Goal: Task Accomplishment & Management: Use online tool/utility

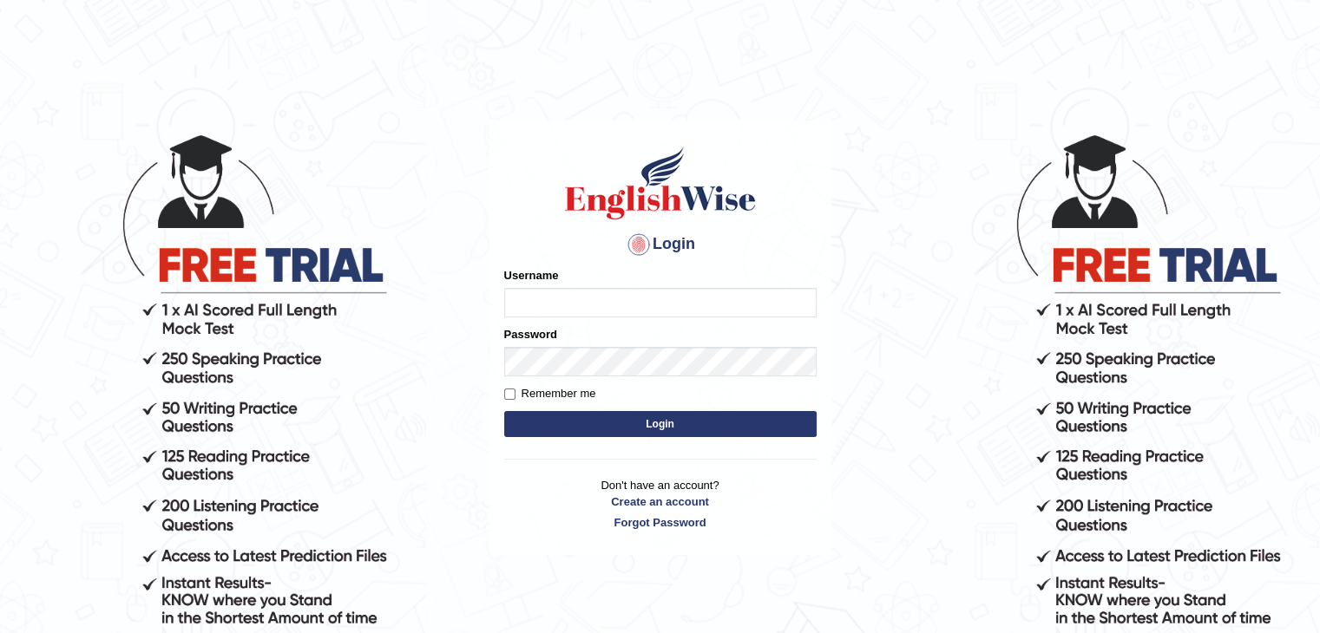
click at [544, 297] on input "Username" at bounding box center [660, 303] width 312 height 30
type input "yalineem"
click at [627, 429] on button "Login" at bounding box center [660, 424] width 312 height 26
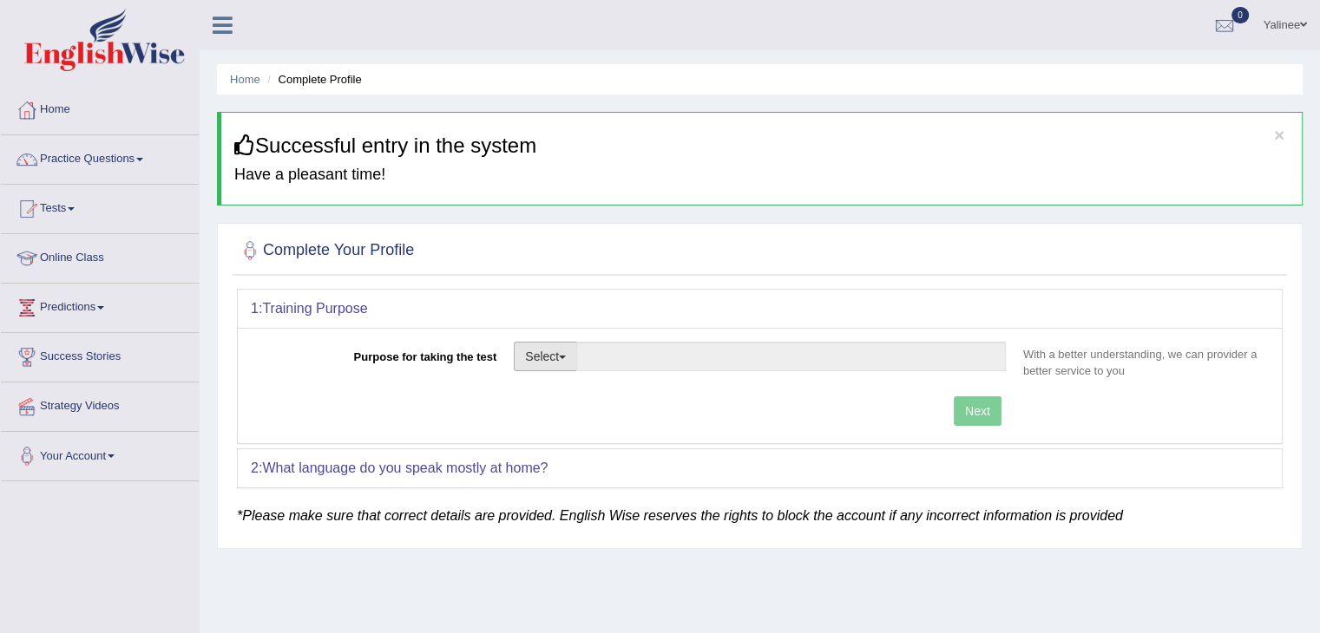
click at [541, 360] on button "Select" at bounding box center [545, 357] width 63 height 30
click at [557, 414] on link "Permanent Residency" at bounding box center [592, 416] width 154 height 23
type input "Permanent Residency"
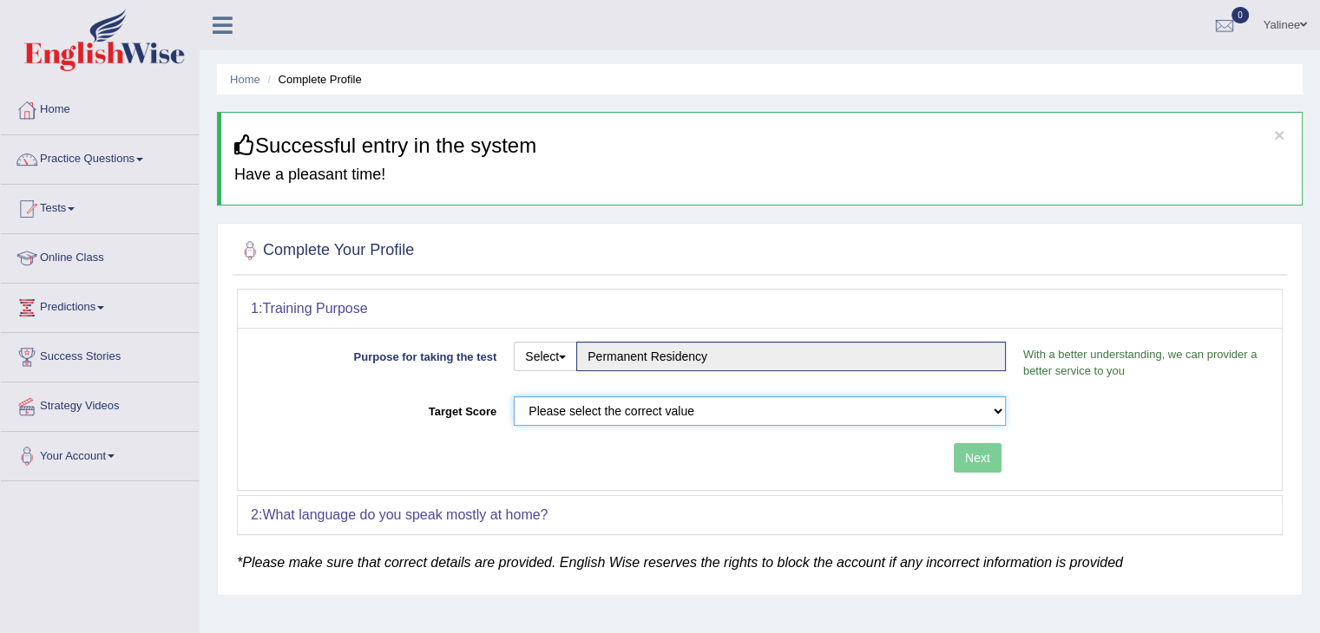
click at [583, 416] on select "Please select the correct value 50 (6 bands) 58 (6.5 bands) 65 (7 bands) 79 (8 …" at bounding box center [760, 412] width 492 height 30
select select "79"
click at [514, 397] on select "Please select the correct value 50 (6 bands) 58 (6.5 bands) 65 (7 bands) 79 (8 …" at bounding box center [760, 412] width 492 height 30
click at [979, 456] on button "Next" at bounding box center [978, 458] width 48 height 30
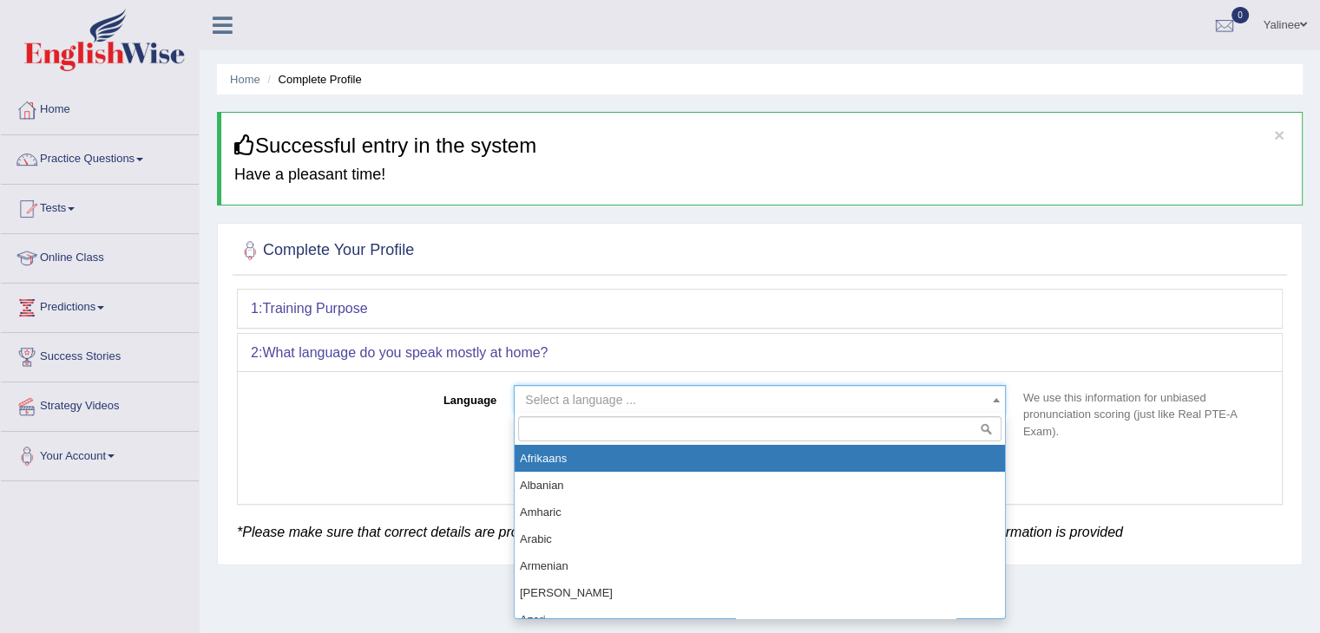
click at [927, 403] on span "Select a language ..." at bounding box center [754, 399] width 459 height 17
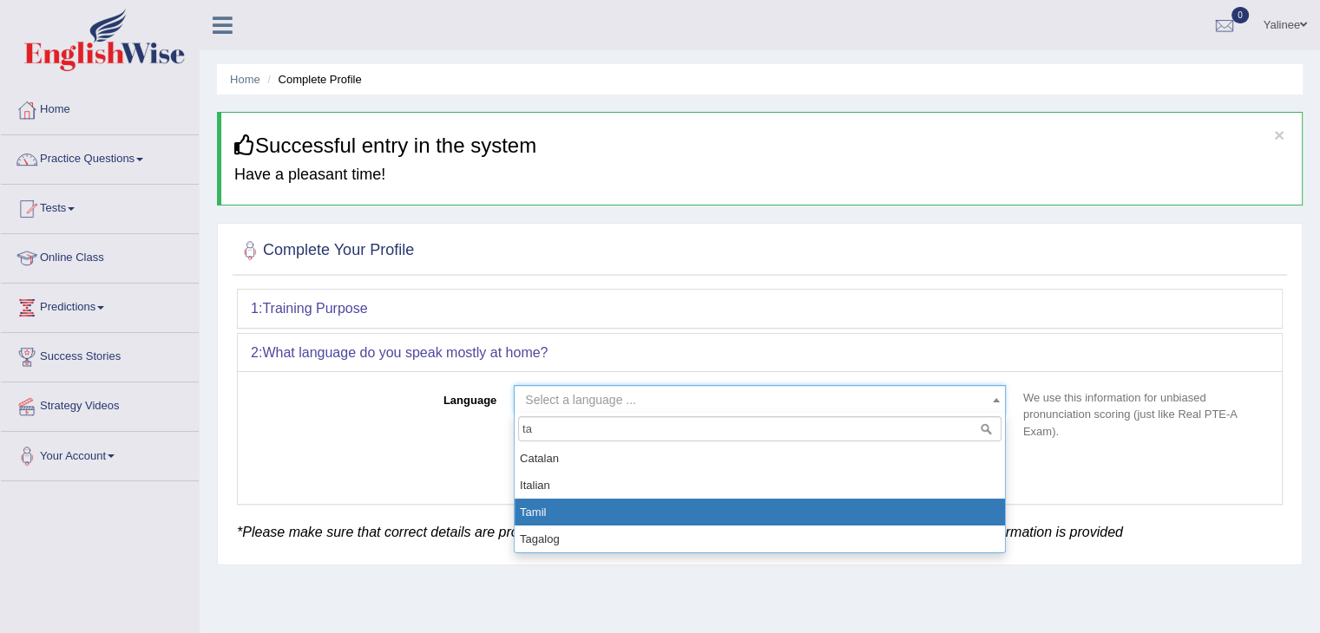
type input "ta"
select select "Tamil"
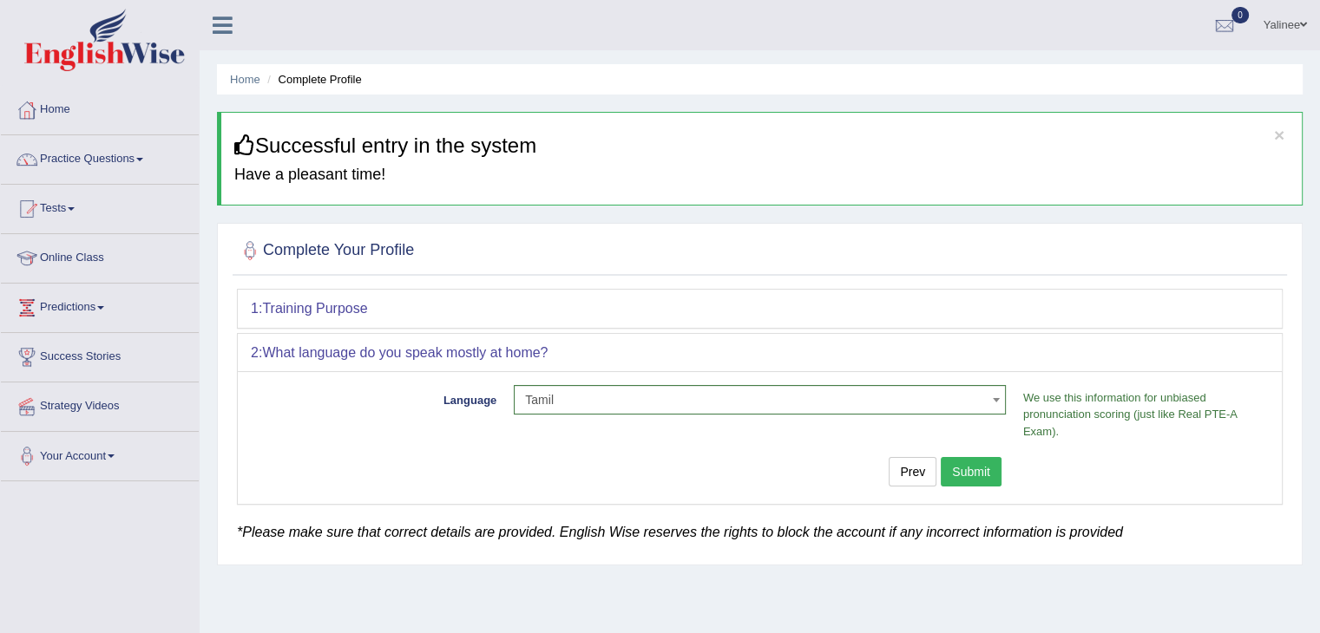
click at [968, 469] on button "Submit" at bounding box center [971, 472] width 61 height 30
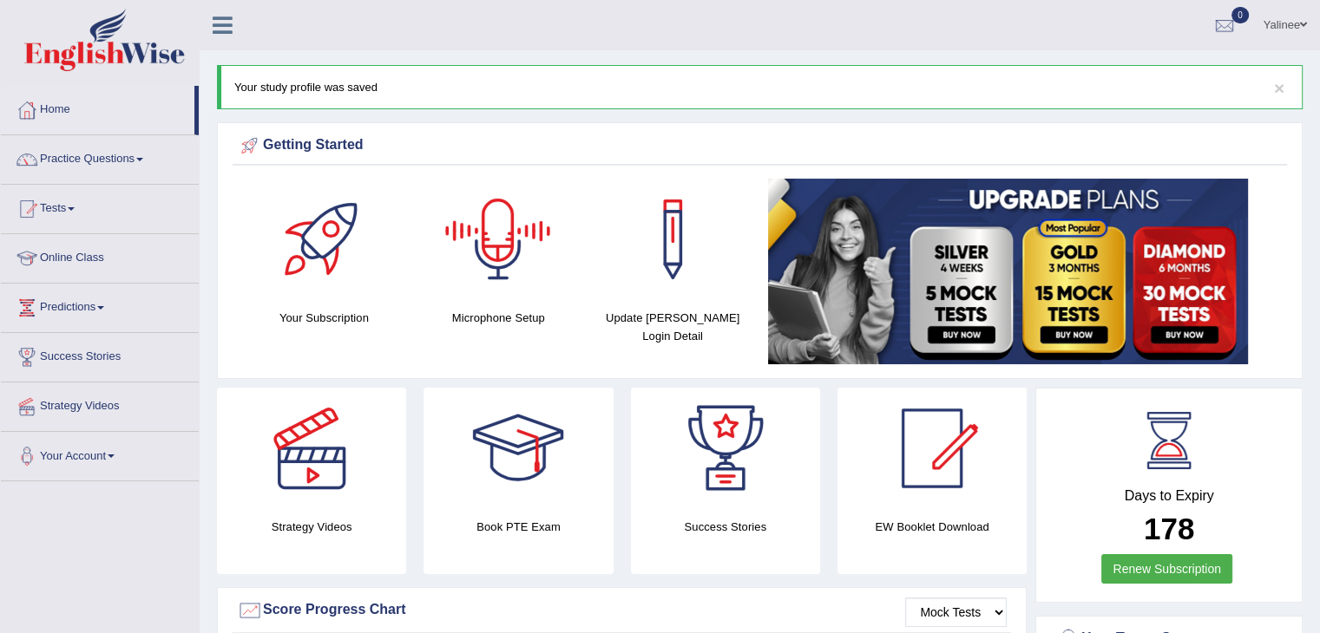
click at [533, 254] on div at bounding box center [497, 239] width 121 height 121
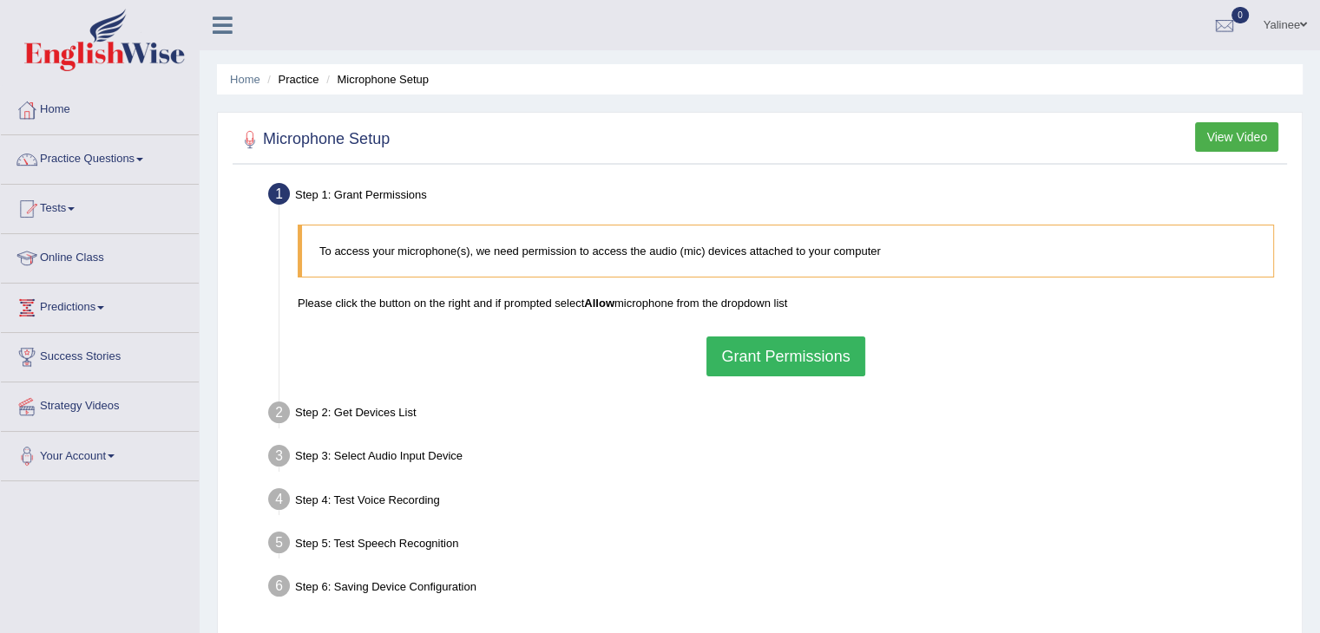
click at [780, 359] on button "Grant Permissions" at bounding box center [785, 357] width 158 height 40
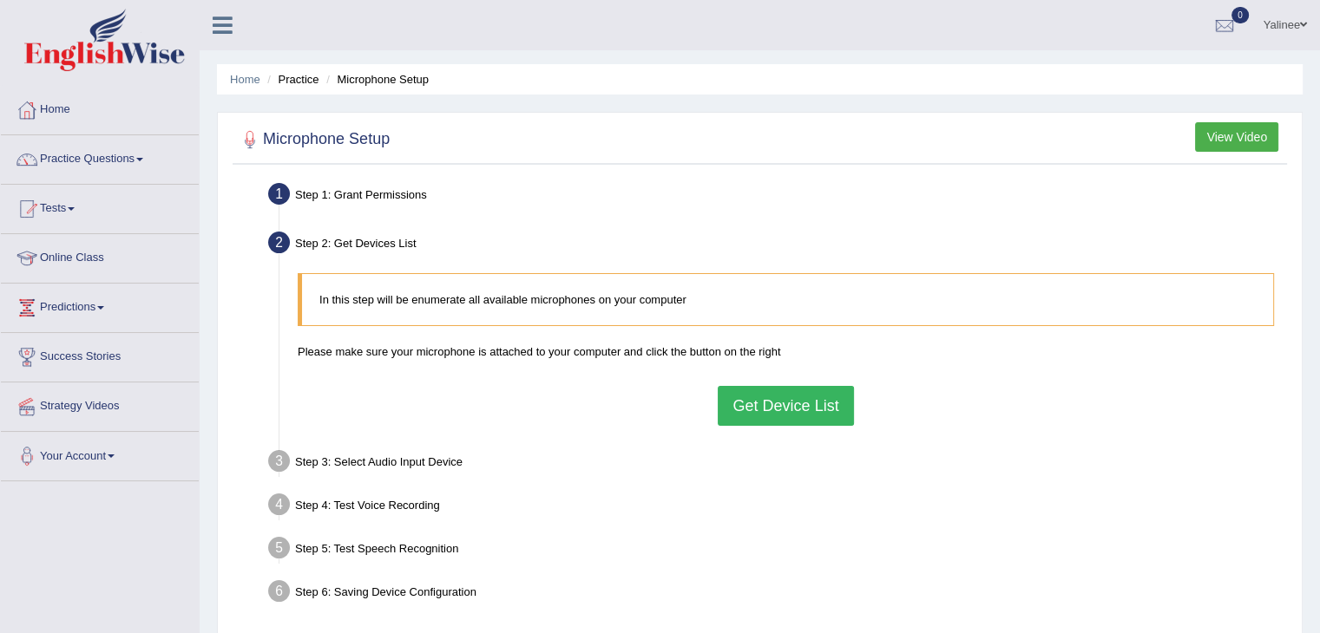
click at [783, 401] on button "Get Device List" at bounding box center [785, 406] width 135 height 40
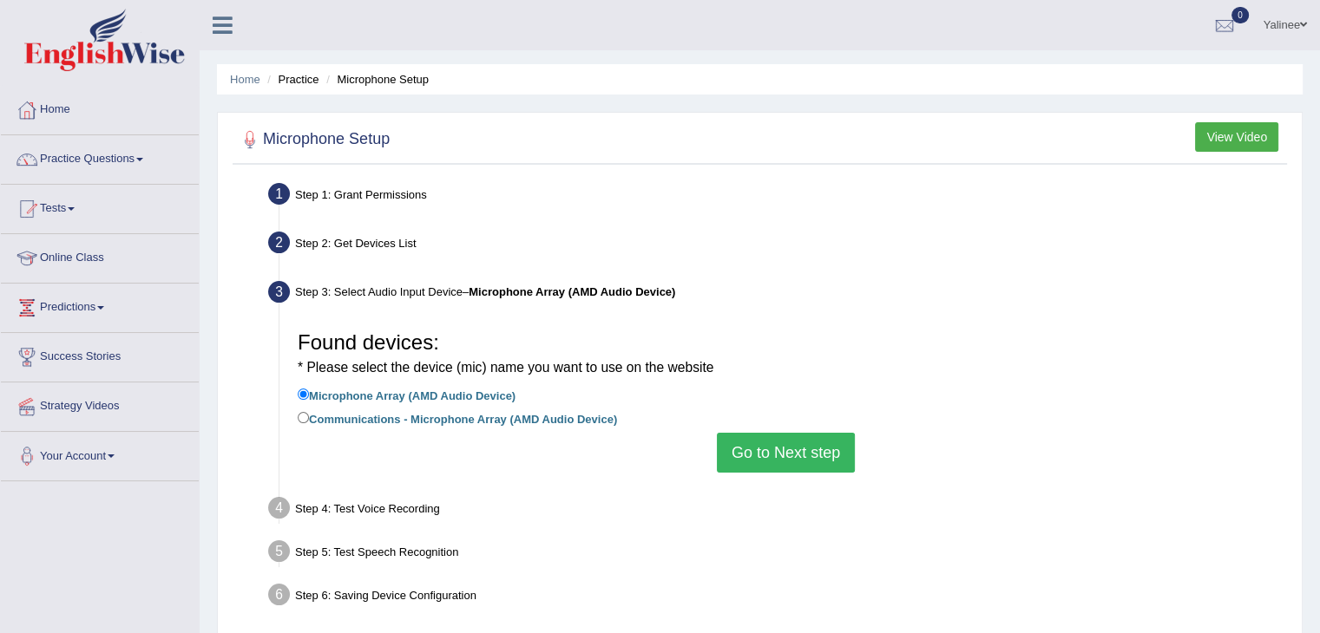
click at [754, 459] on button "Go to Next step" at bounding box center [786, 453] width 138 height 40
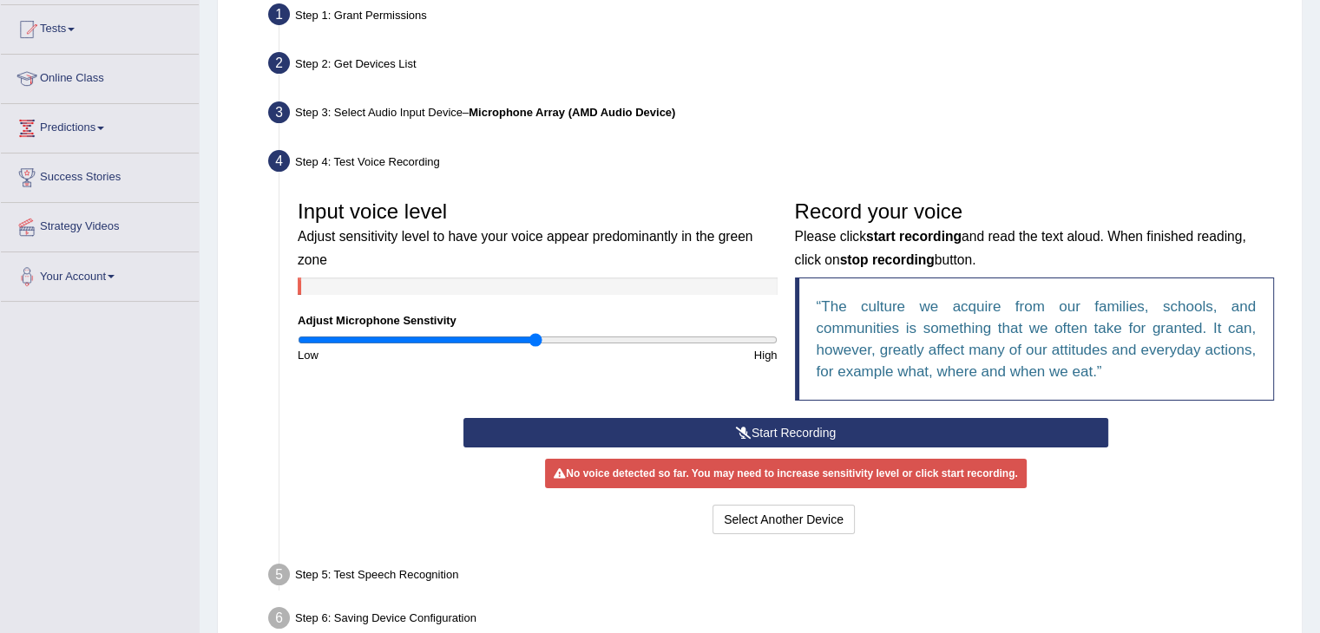
scroll to position [199, 0]
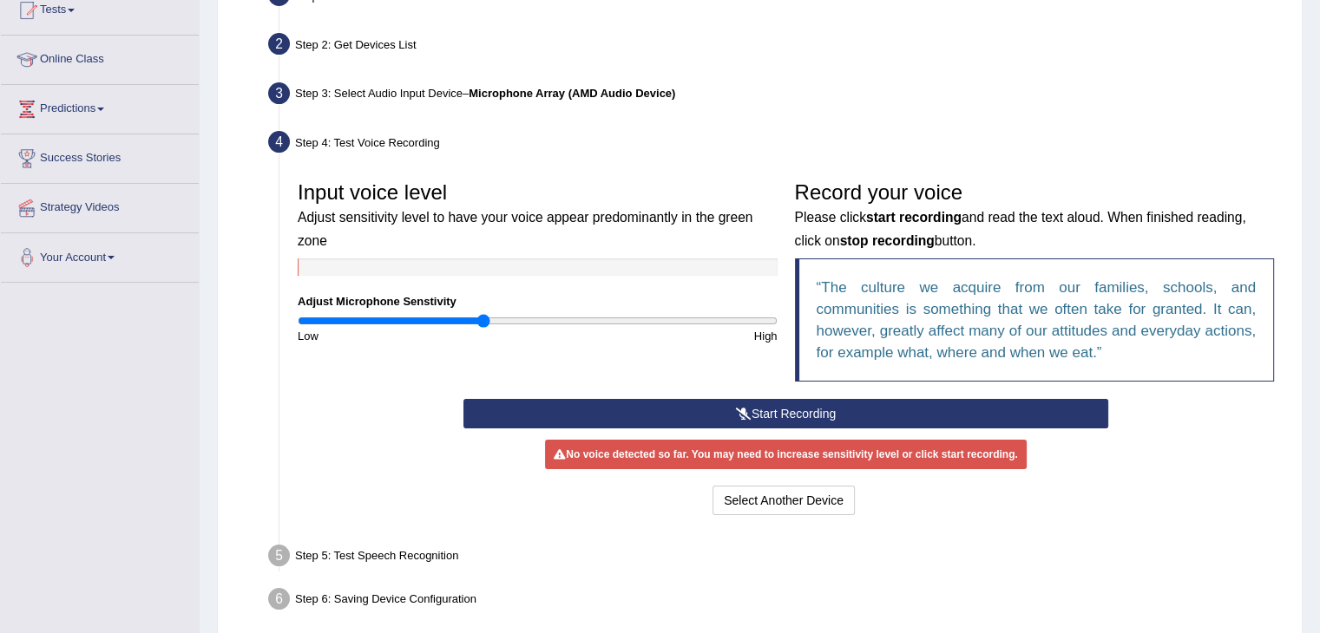
drag, startPoint x: 536, startPoint y: 322, endPoint x: 482, endPoint y: 336, distance: 55.6
type input "0.78"
click at [482, 328] on input "range" at bounding box center [538, 321] width 480 height 14
click at [811, 417] on button "Start Recording" at bounding box center [785, 414] width 645 height 30
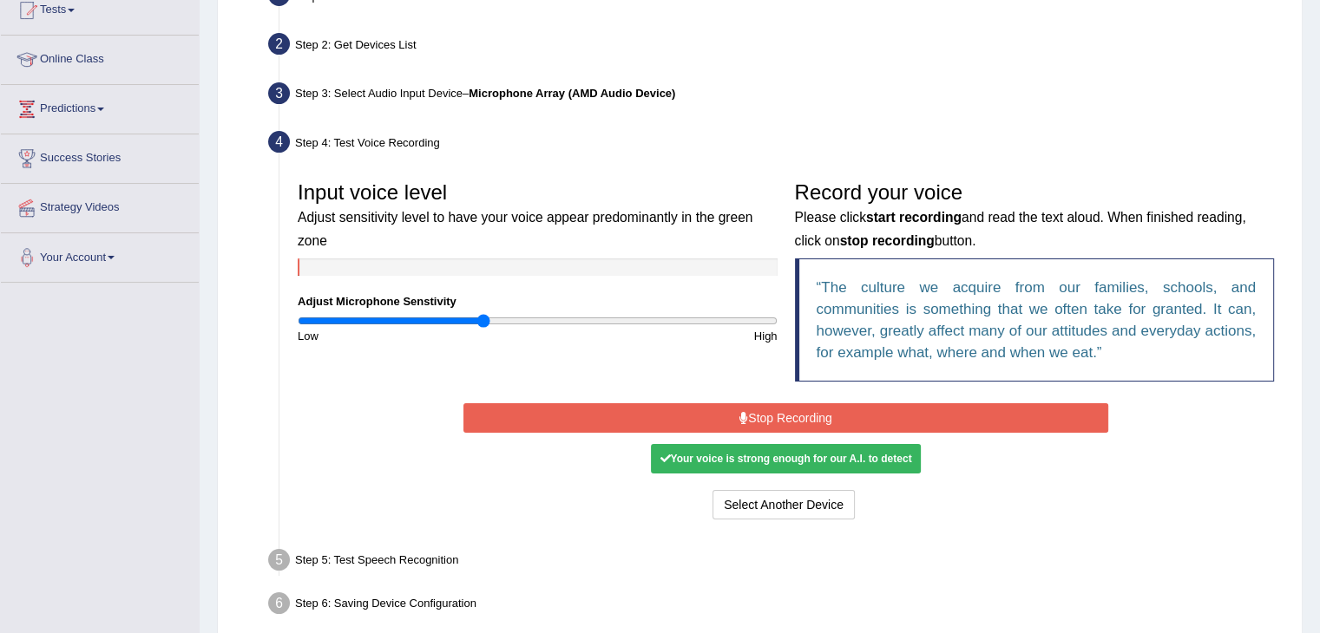
click at [811, 417] on button "Stop Recording" at bounding box center [785, 418] width 645 height 30
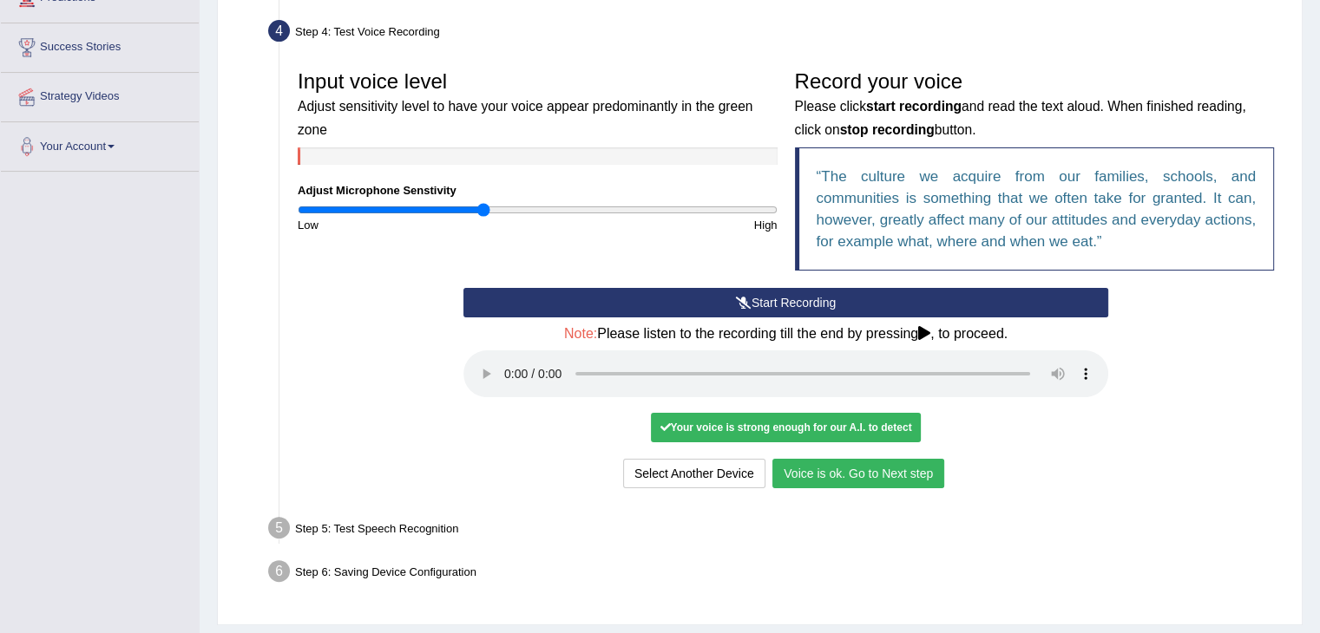
scroll to position [357, 0]
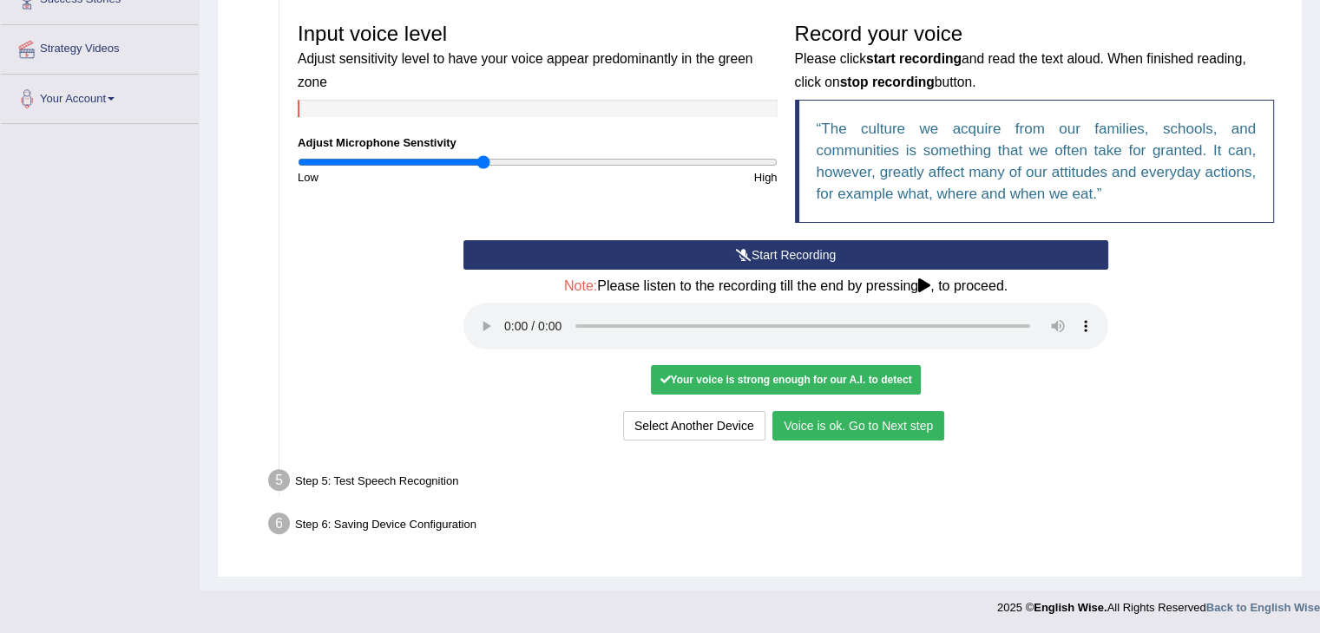
click at [888, 430] on button "Voice is ok. Go to Next step" at bounding box center [858, 426] width 172 height 30
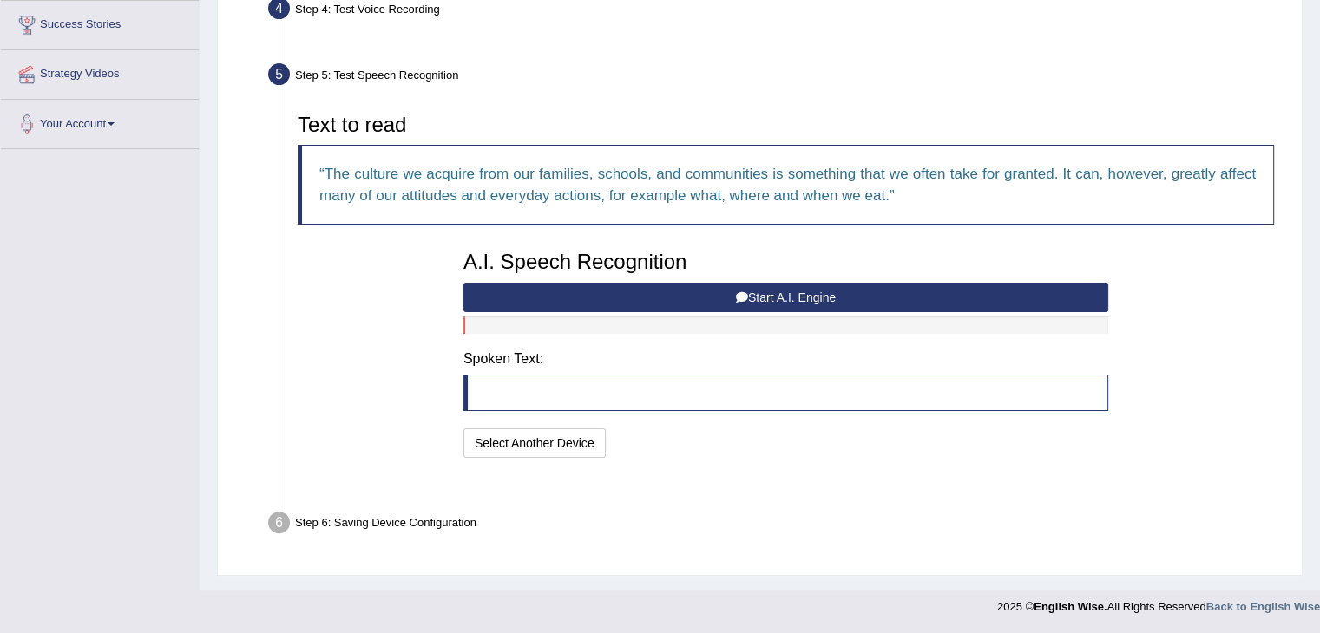
scroll to position [289, 0]
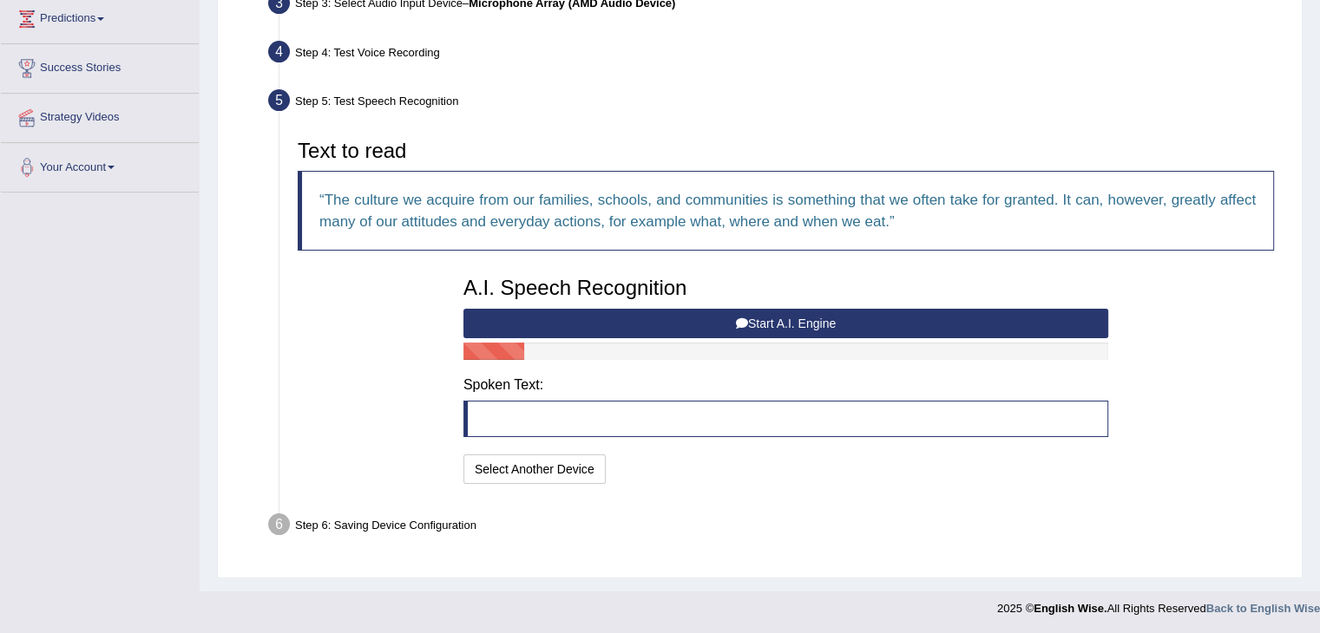
click at [705, 321] on button "Start A.I. Engine" at bounding box center [785, 324] width 645 height 30
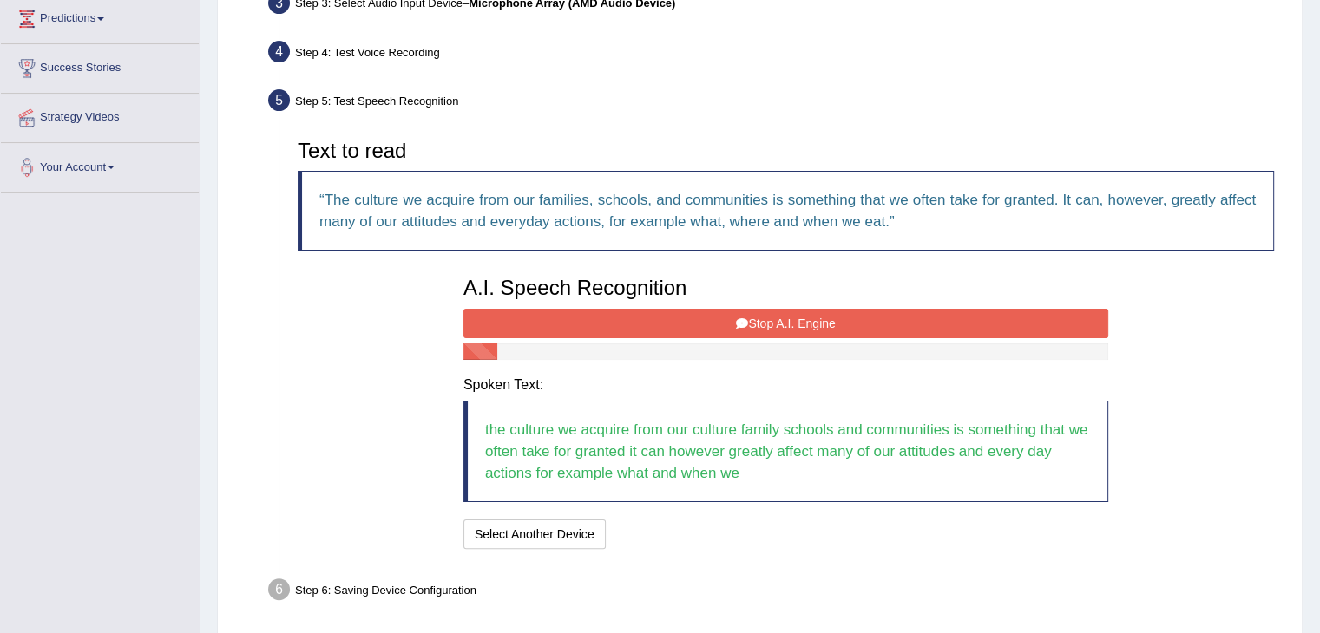
click at [705, 321] on button "Stop A.I. Engine" at bounding box center [785, 324] width 645 height 30
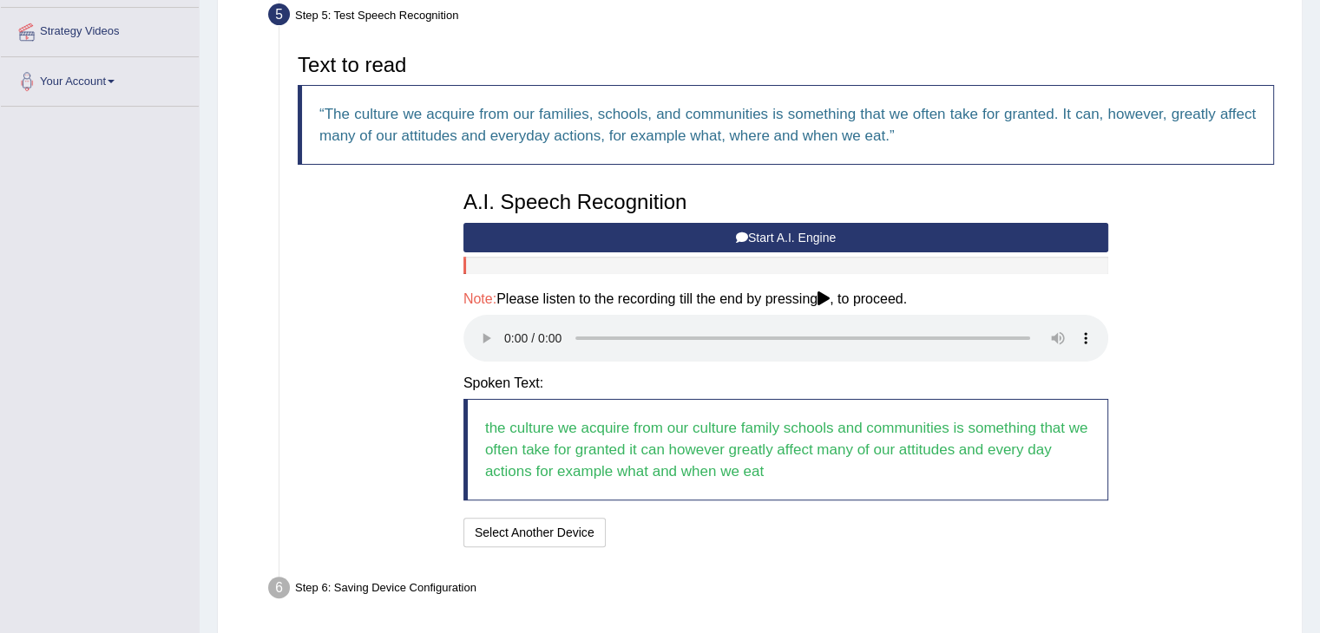
scroll to position [377, 0]
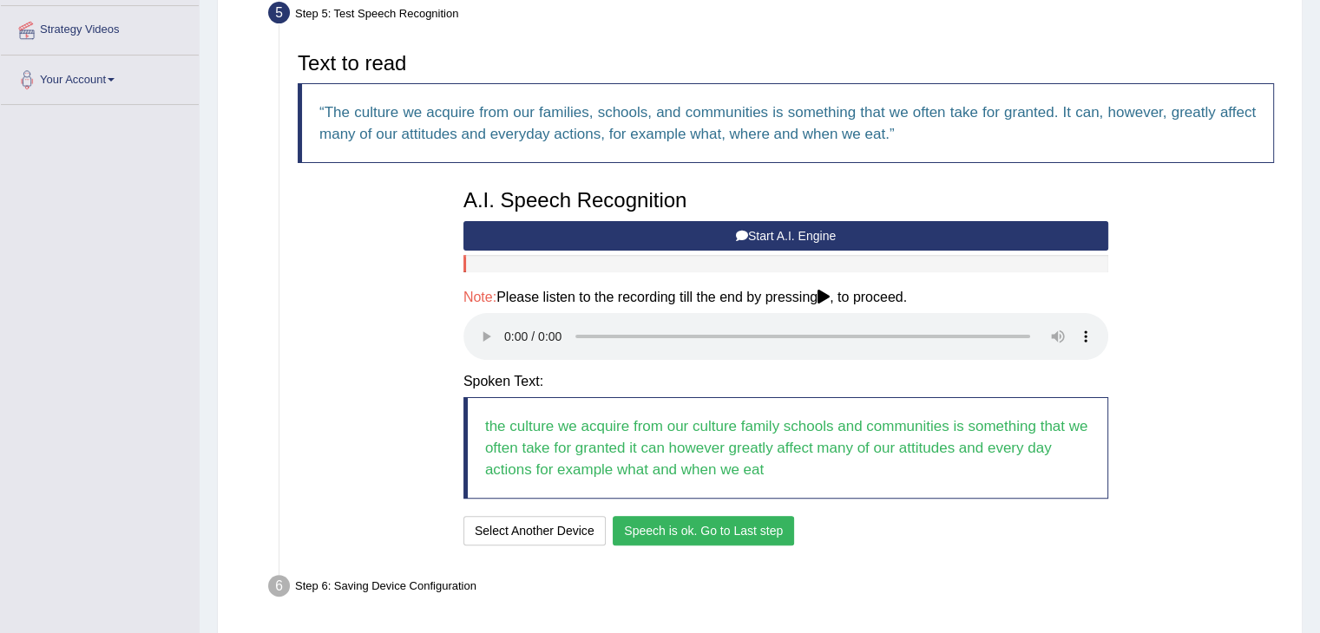
click at [734, 540] on button "Speech is ok. Go to Last step" at bounding box center [703, 531] width 181 height 30
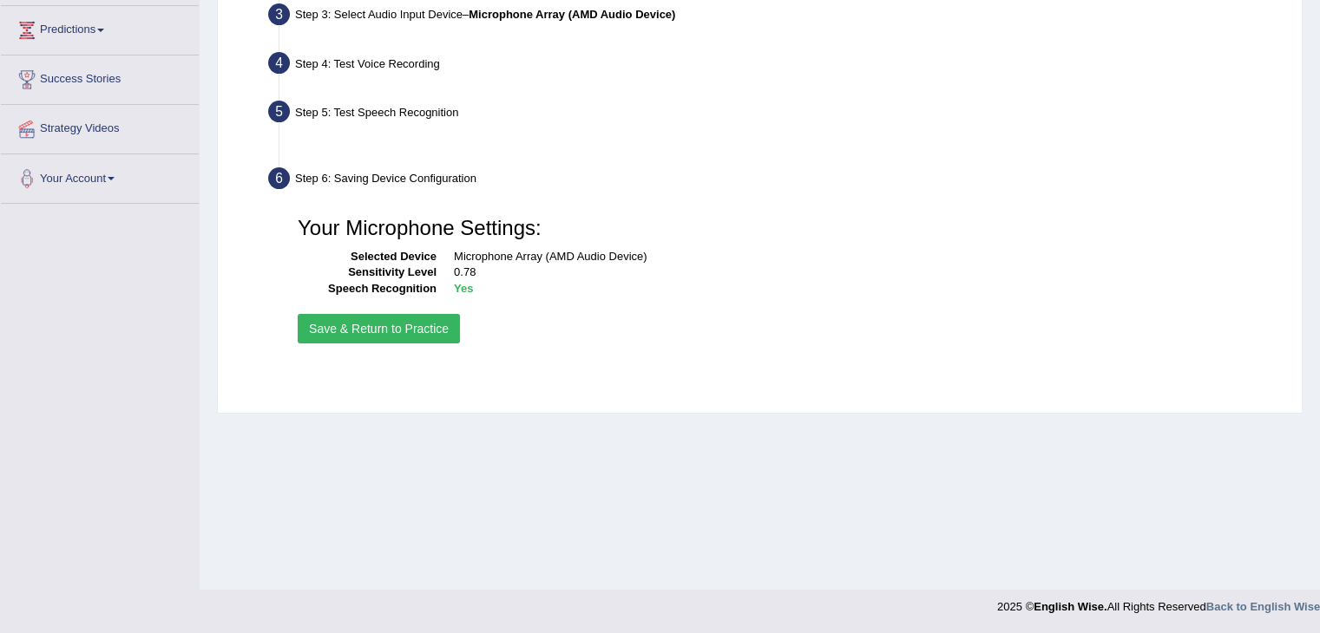
scroll to position [278, 0]
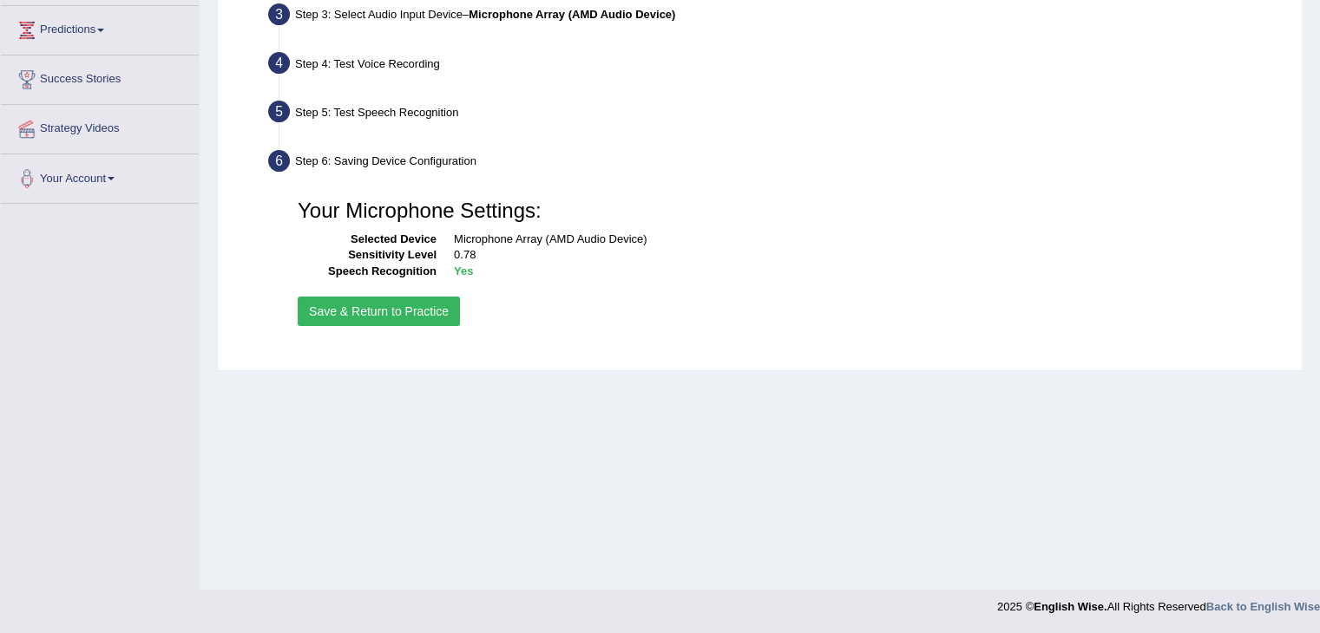
click at [415, 320] on button "Save & Return to Practice" at bounding box center [379, 312] width 162 height 30
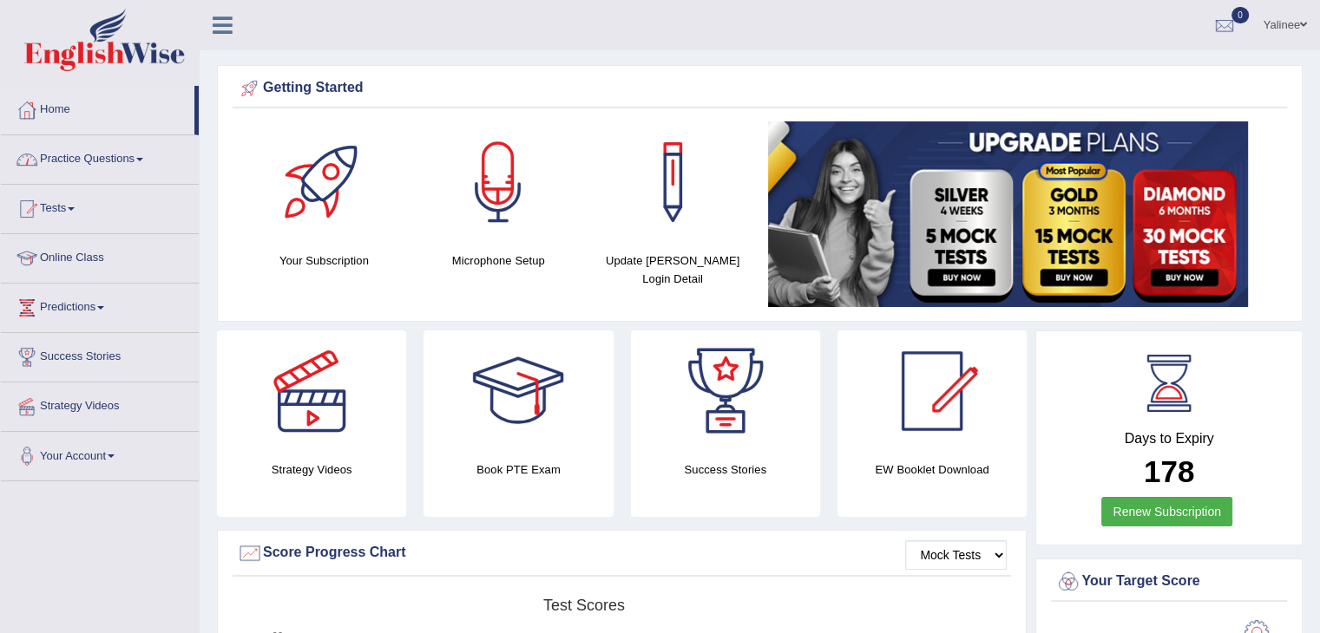
click at [139, 161] on link "Practice Questions" at bounding box center [100, 156] width 198 height 43
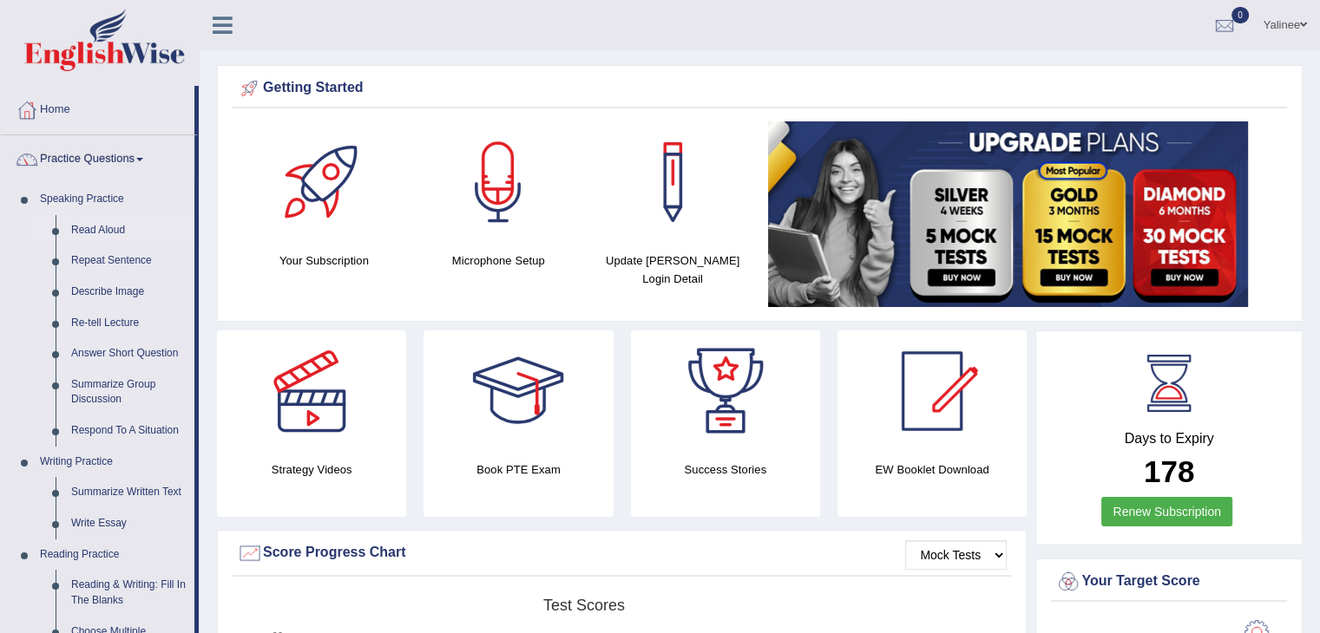
click at [97, 227] on link "Read Aloud" at bounding box center [128, 230] width 131 height 31
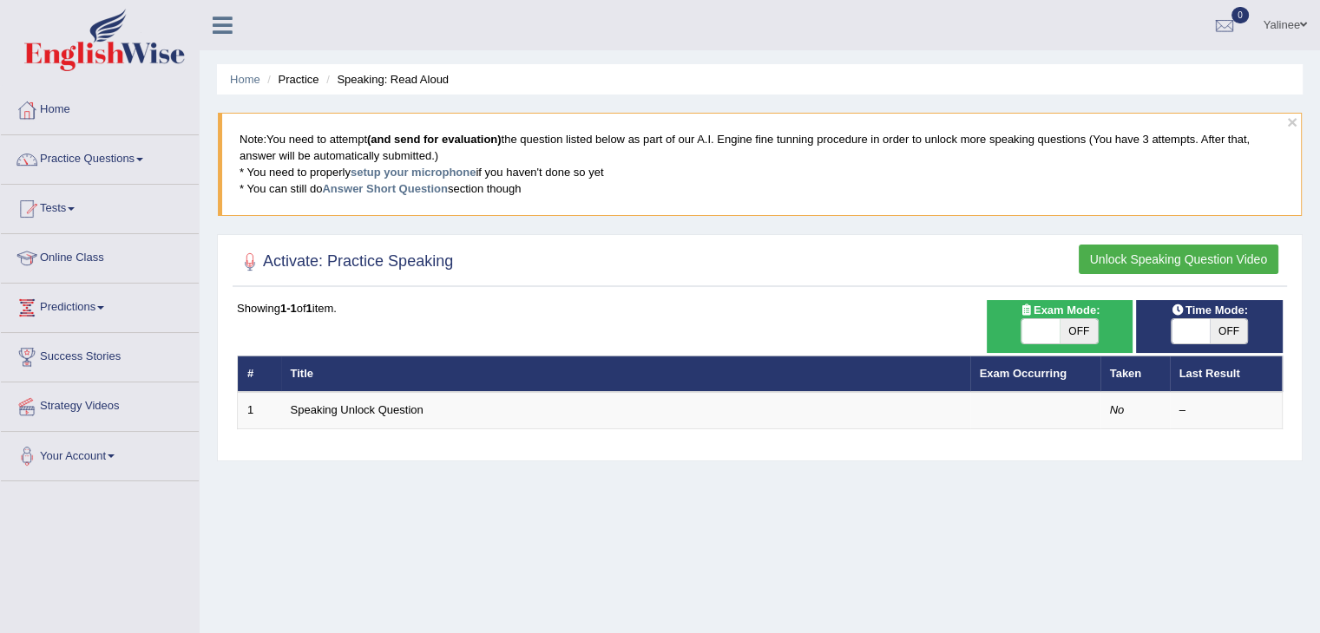
click at [1148, 258] on button "Unlock Speaking Question Video" at bounding box center [1178, 260] width 200 height 30
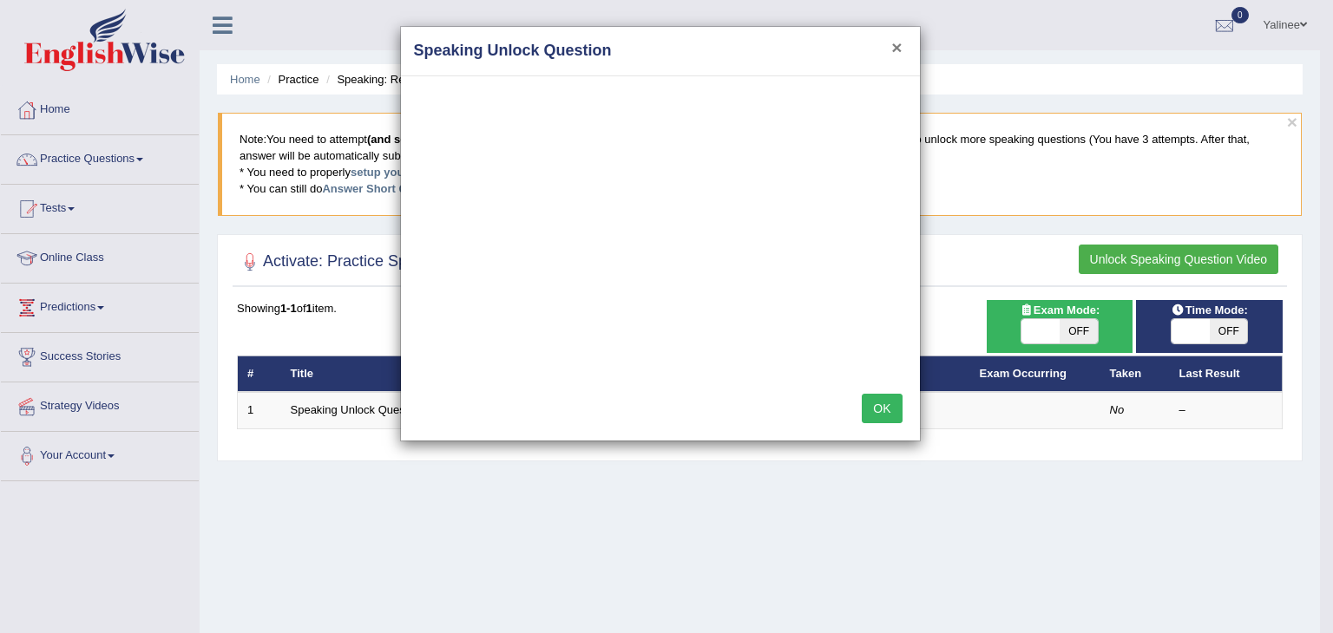
click at [892, 55] on button "×" at bounding box center [896, 47] width 10 height 18
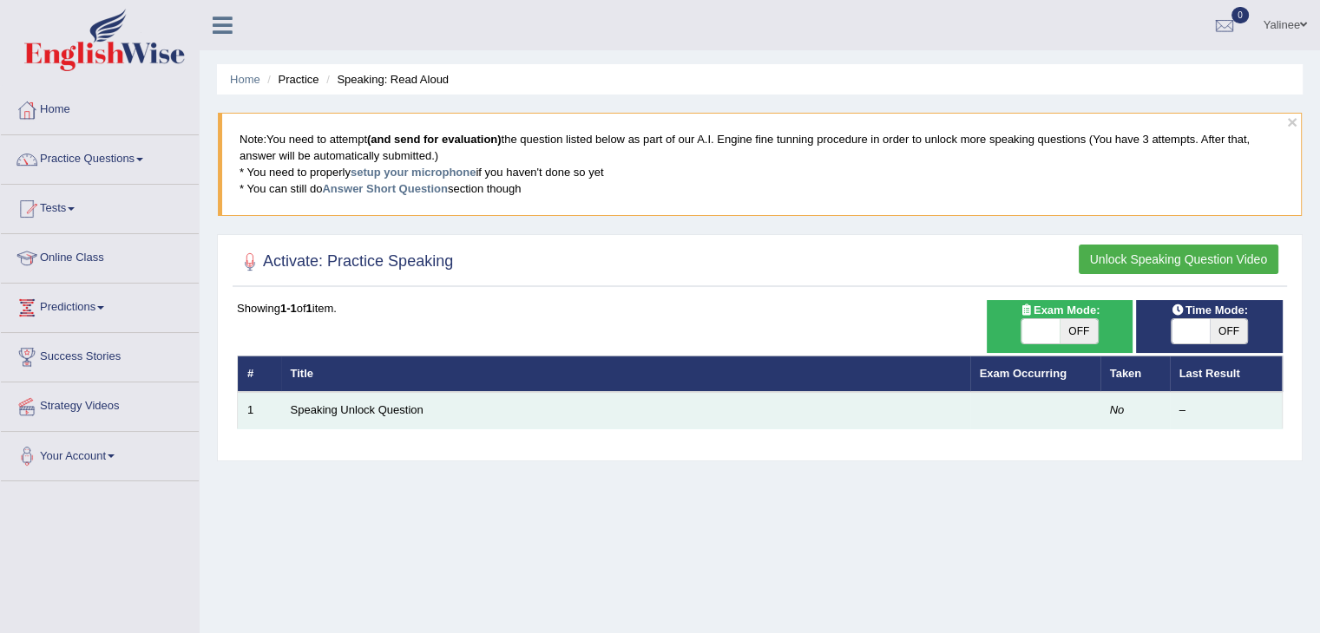
click at [434, 410] on td "Speaking Unlock Question" at bounding box center [625, 410] width 689 height 36
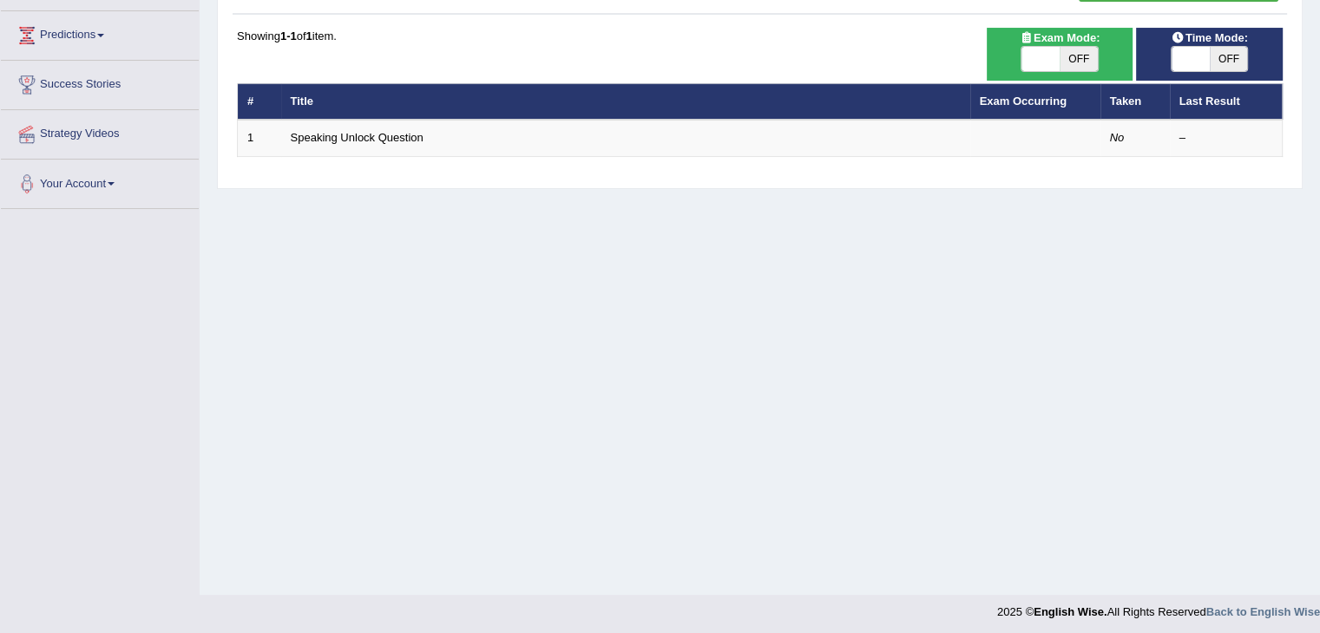
scroll to position [274, 0]
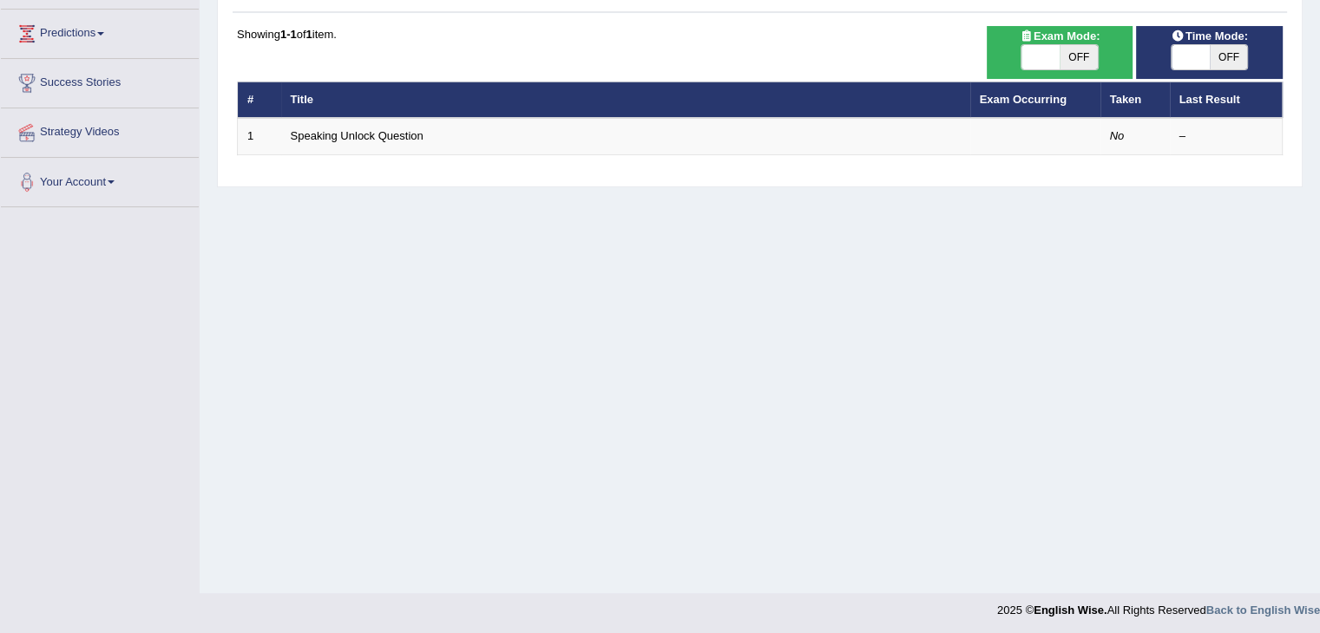
click at [1118, 135] on em "No" at bounding box center [1117, 135] width 15 height 13
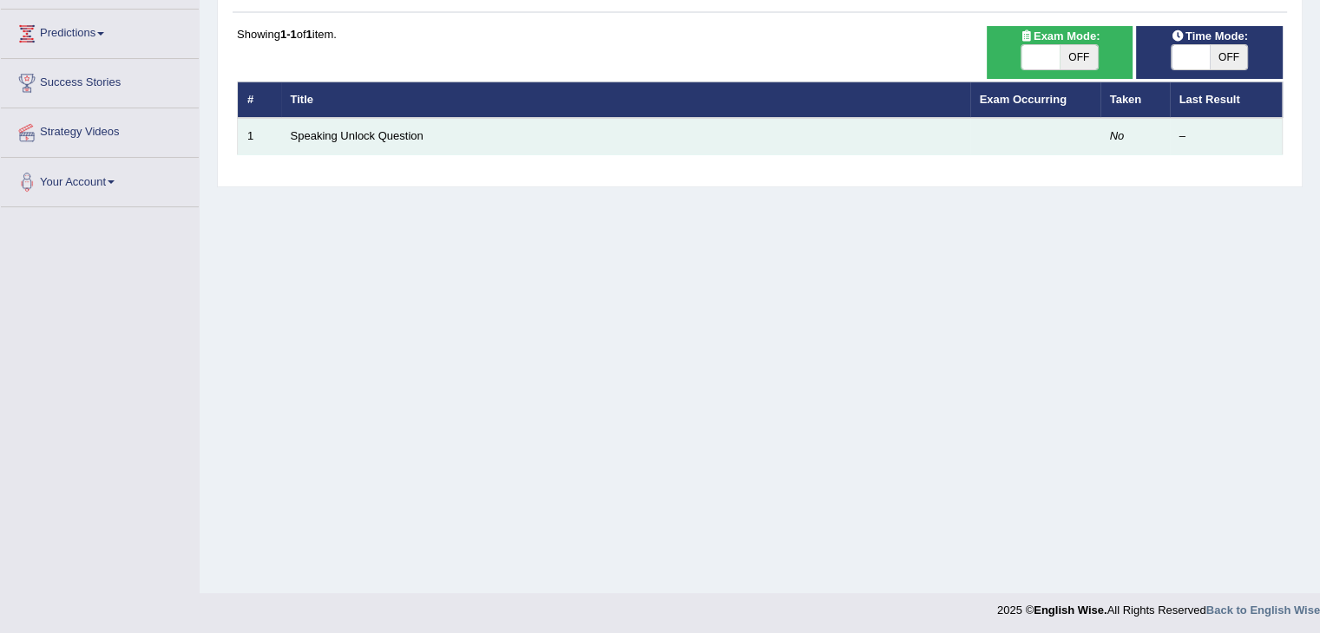
click at [1057, 133] on td at bounding box center [1035, 136] width 130 height 36
click at [247, 134] on td "1" at bounding box center [259, 136] width 43 height 36
click at [318, 133] on link "Speaking Unlock Question" at bounding box center [357, 135] width 133 height 13
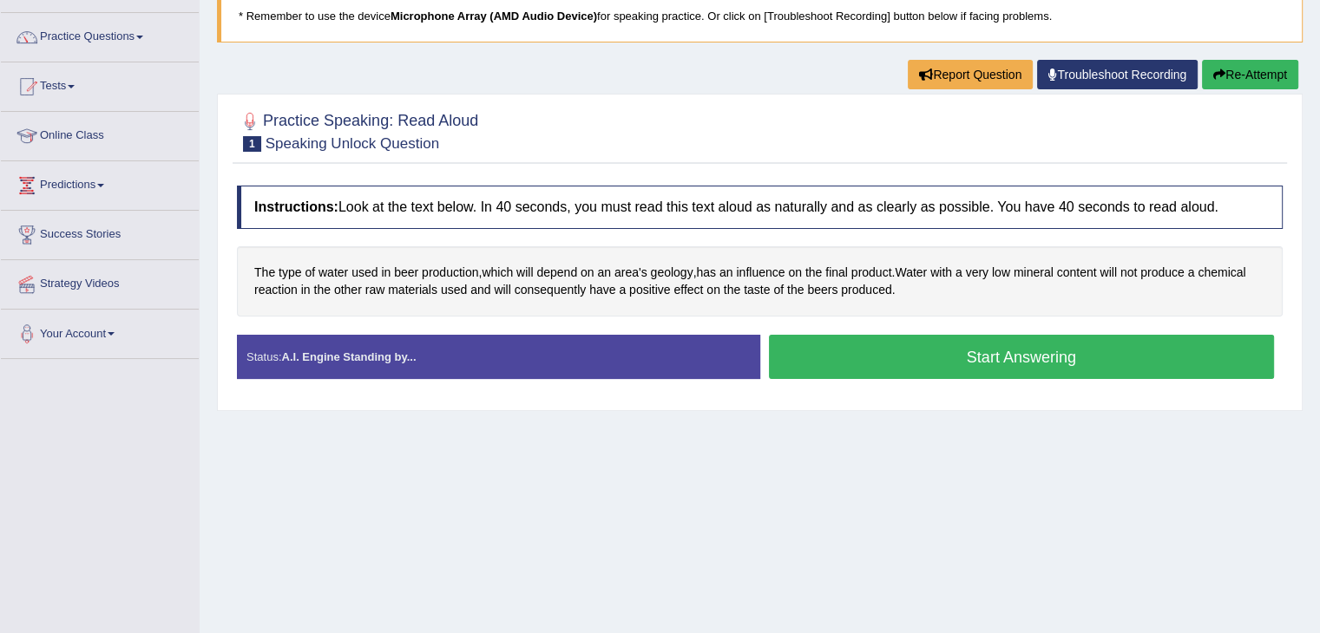
scroll to position [128, 0]
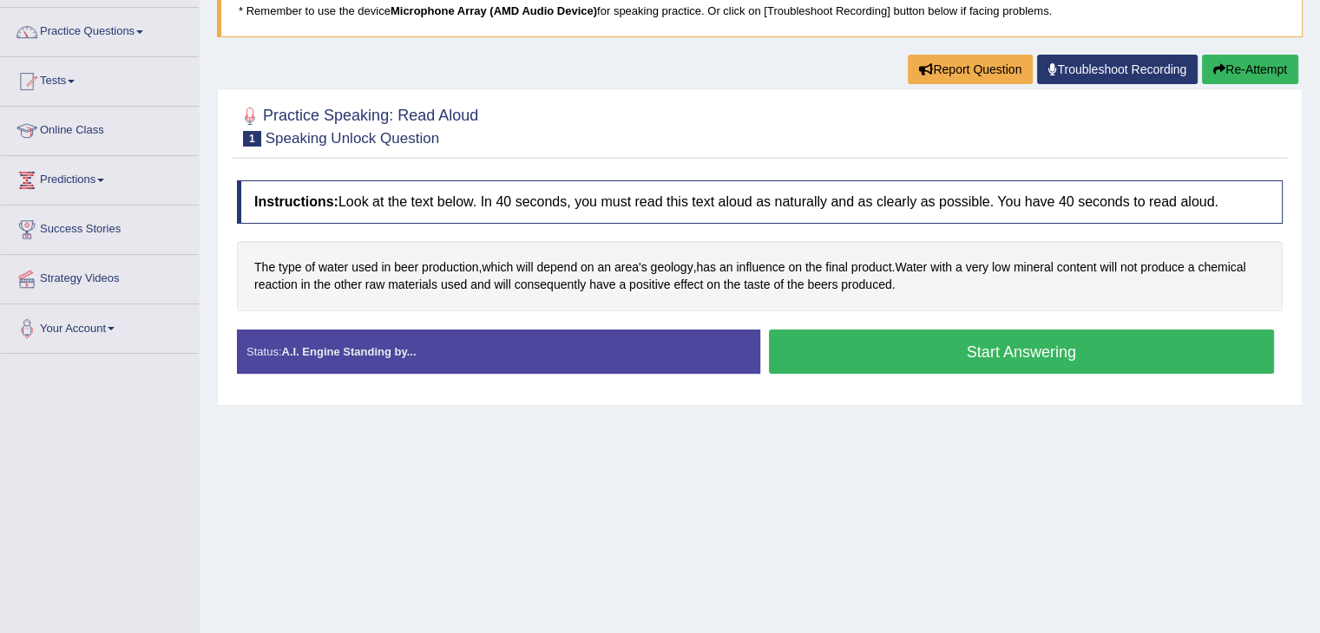
click at [1183, 355] on button "Start Answering" at bounding box center [1022, 352] width 506 height 44
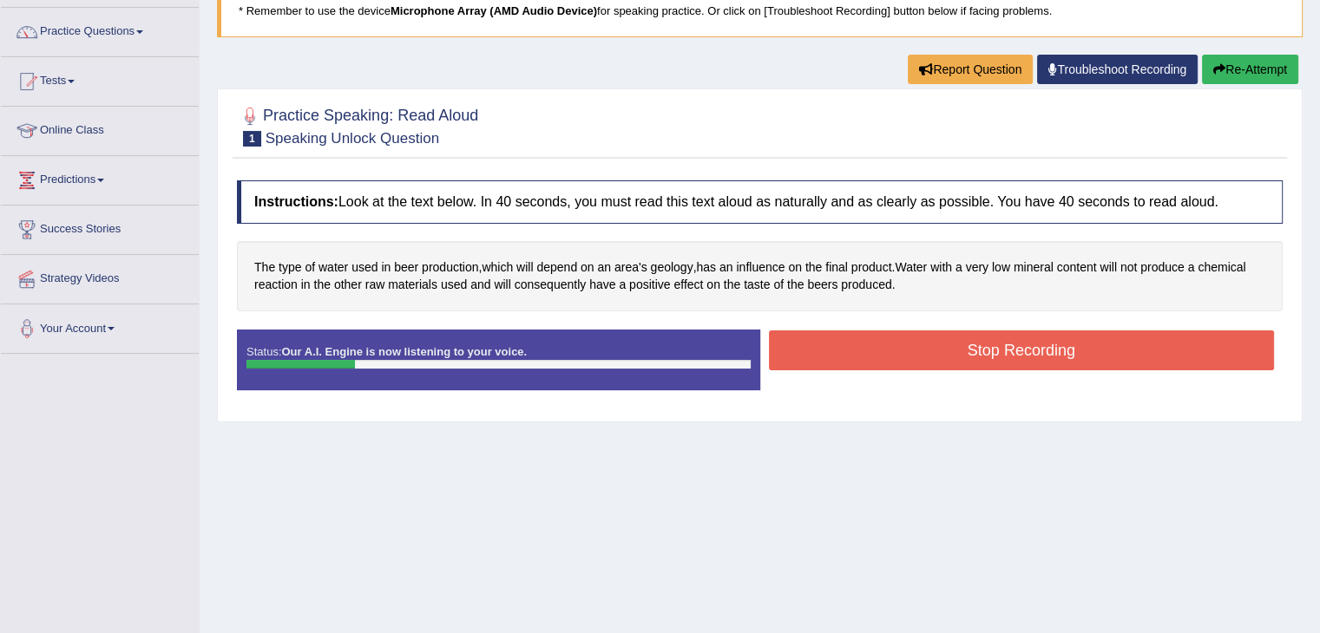
click at [1160, 344] on button "Stop Recording" at bounding box center [1022, 351] width 506 height 40
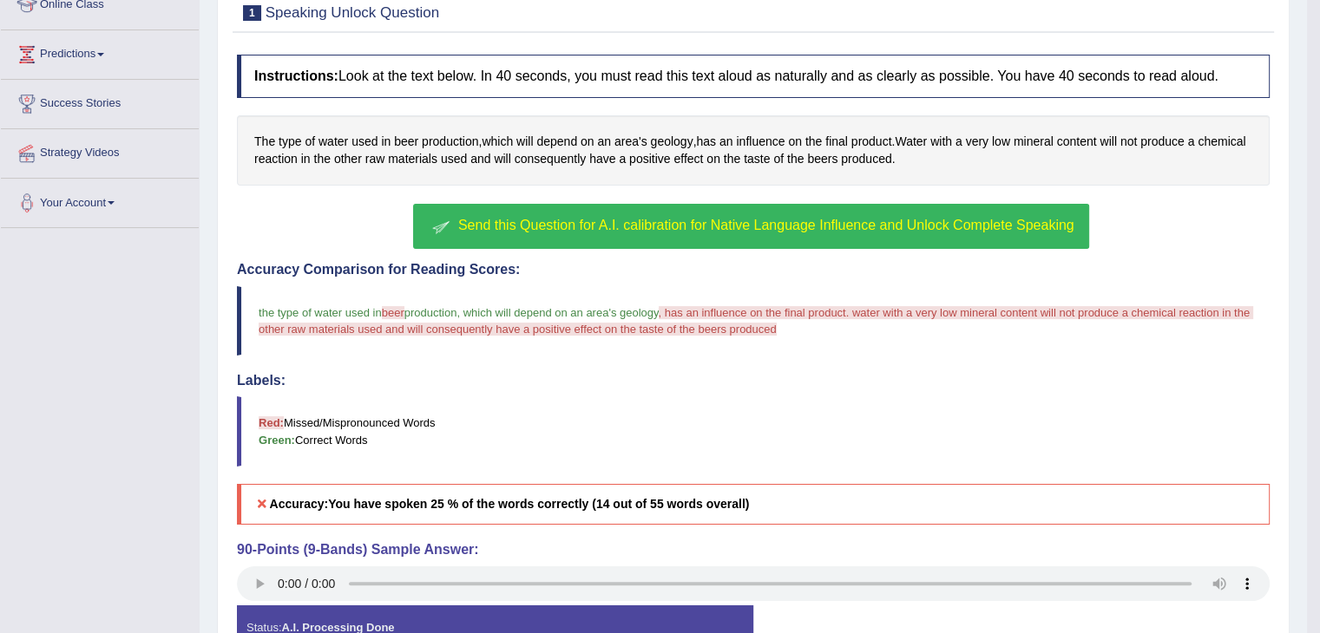
scroll to position [254, 0]
click at [815, 226] on span "Send this Question for A.I. calibration for Native Language Influence and Unloc…" at bounding box center [766, 224] width 616 height 15
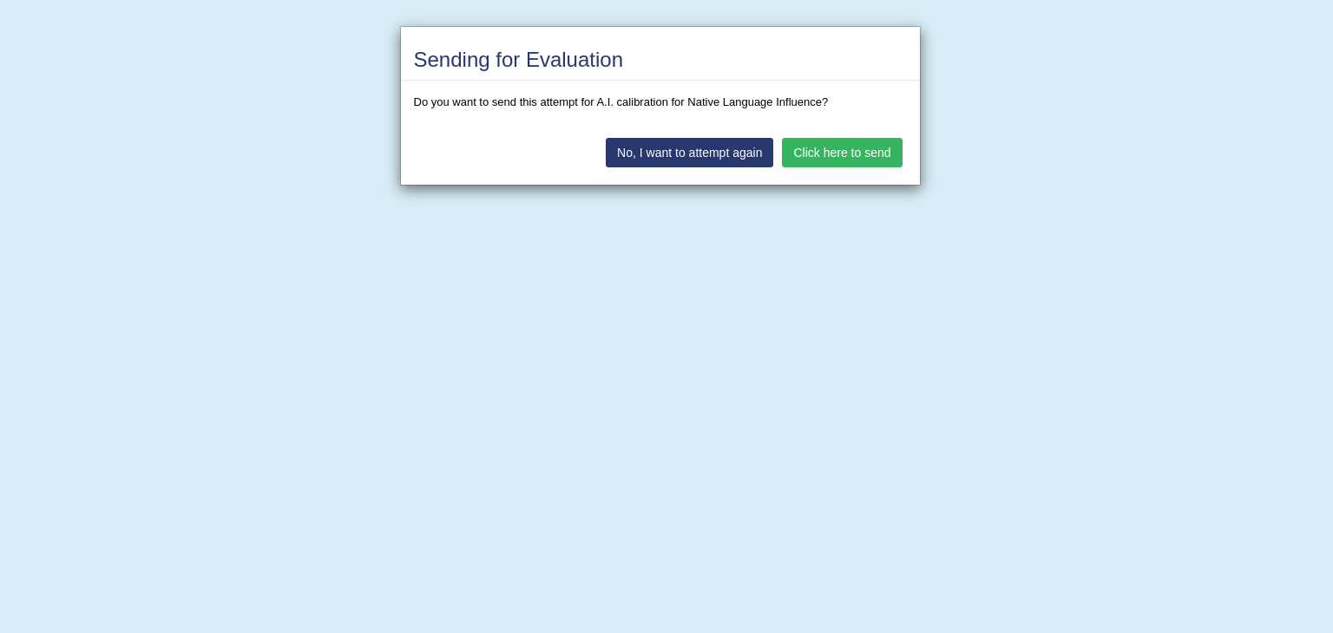
click at [837, 153] on button "Click here to send" at bounding box center [842, 153] width 120 height 30
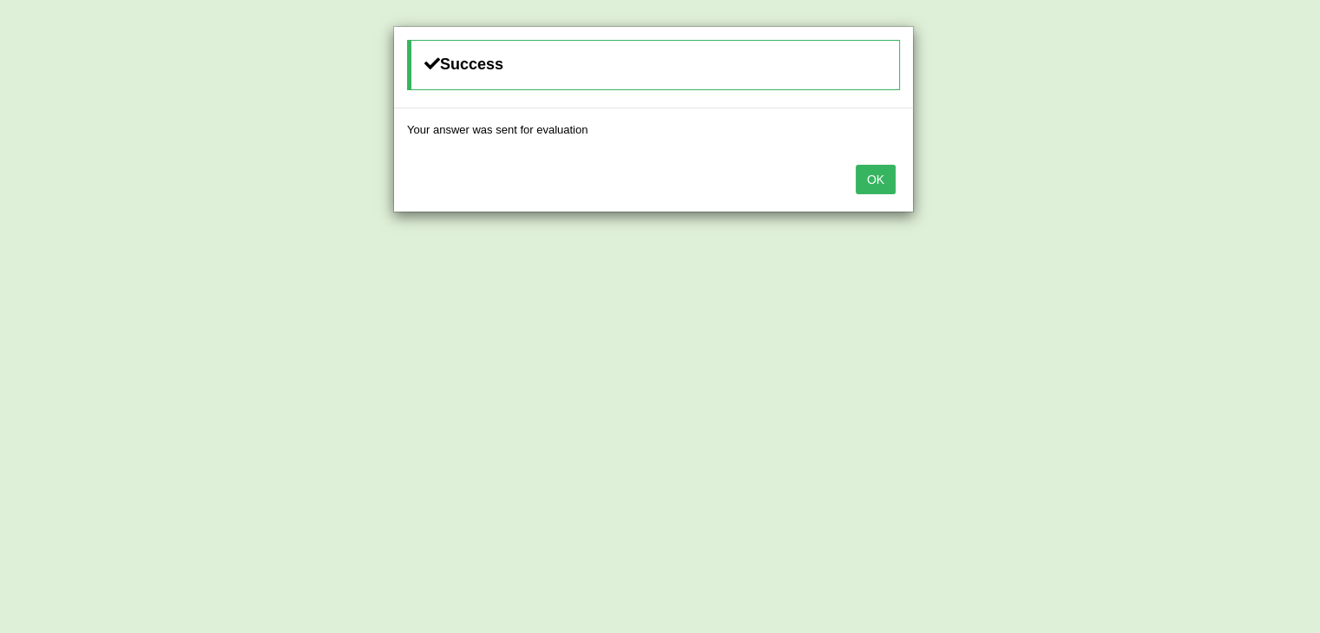
click at [870, 175] on button "OK" at bounding box center [876, 180] width 40 height 30
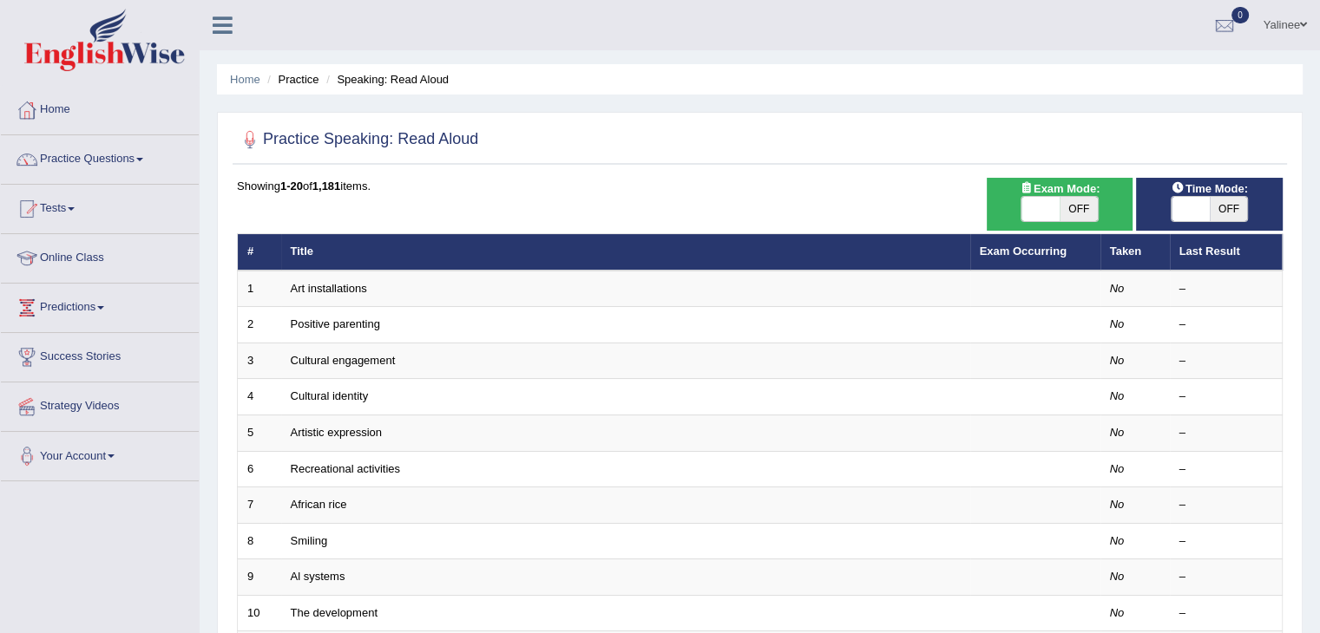
click at [75, 258] on link "Online Class" at bounding box center [100, 255] width 198 height 43
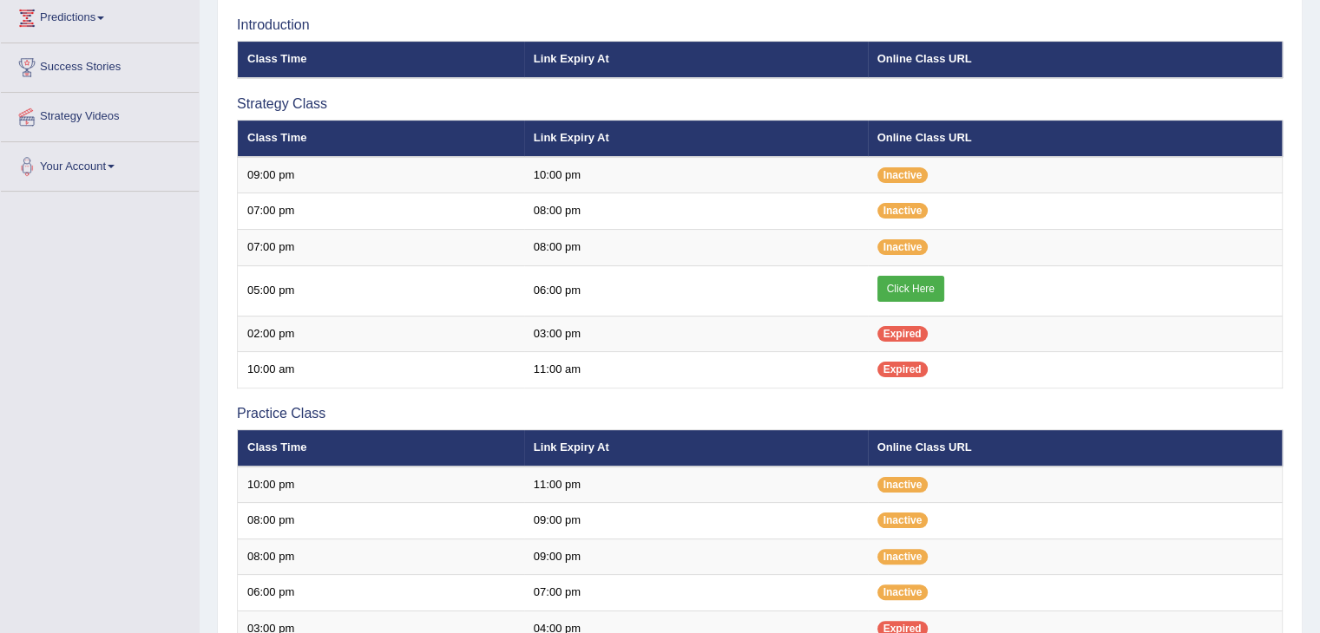
scroll to position [291, 0]
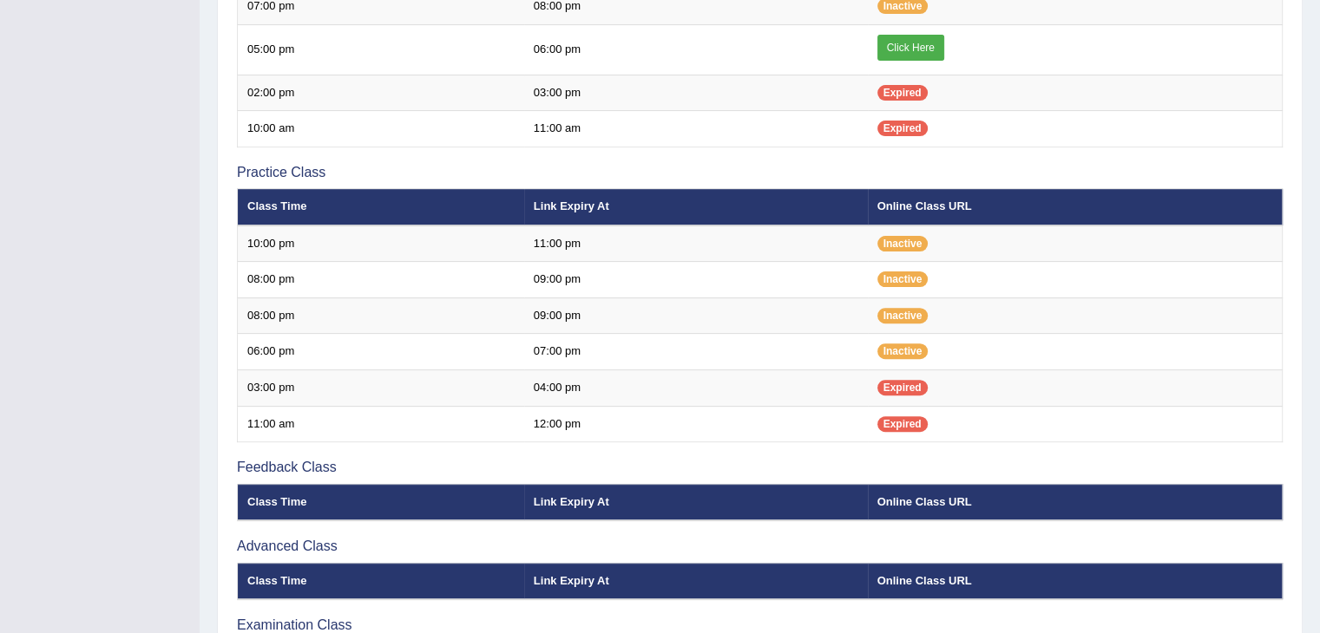
scroll to position [540, 0]
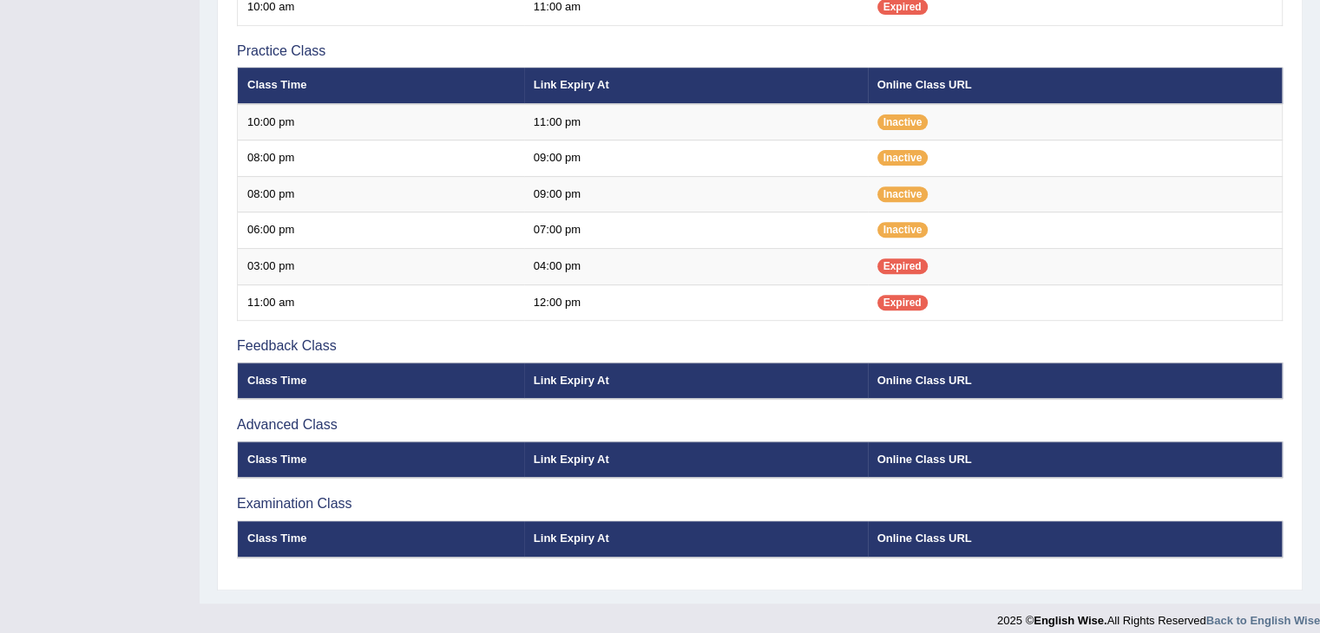
scroll to position [659, 0]
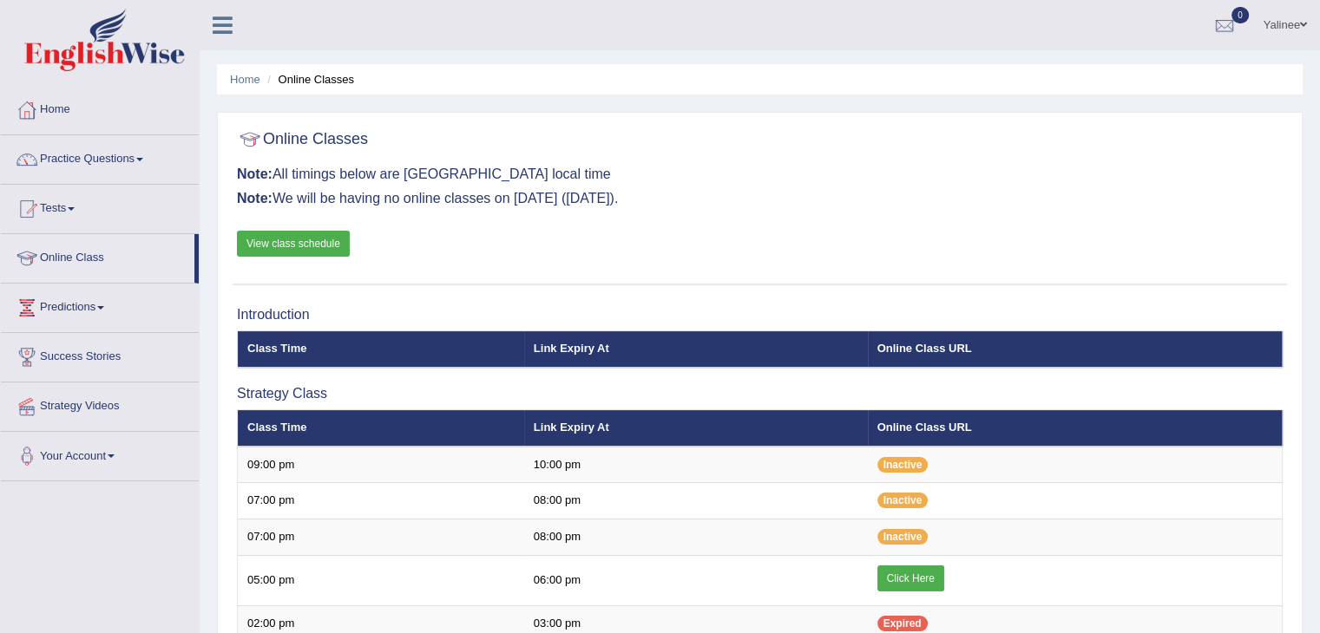
click at [296, 248] on link "View class schedule" at bounding box center [293, 244] width 113 height 26
click at [59, 108] on link "Home" at bounding box center [100, 107] width 198 height 43
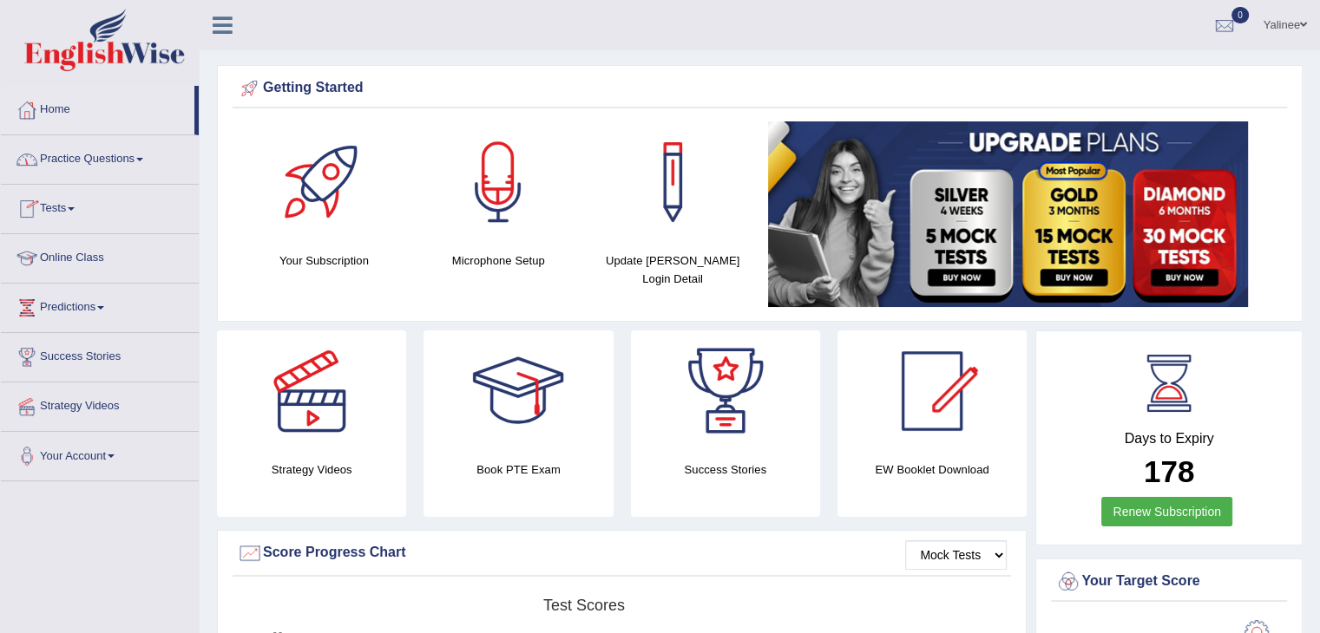
click at [67, 263] on link "Online Class" at bounding box center [100, 255] width 198 height 43
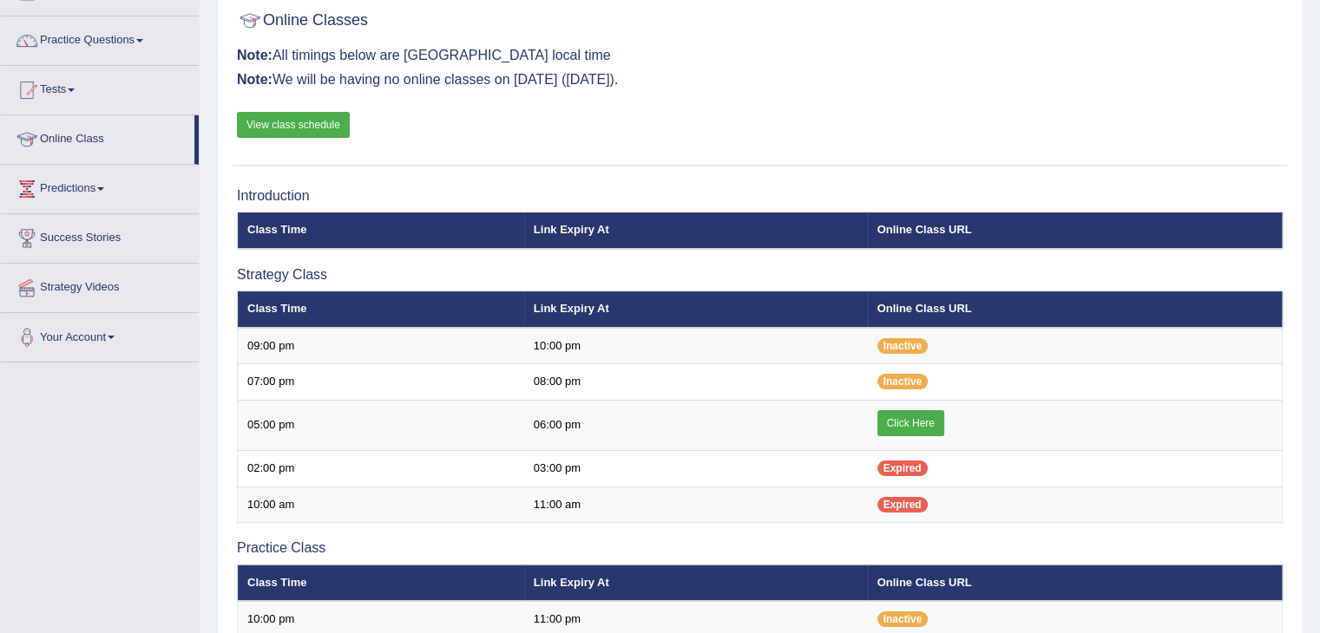
scroll to position [85, 0]
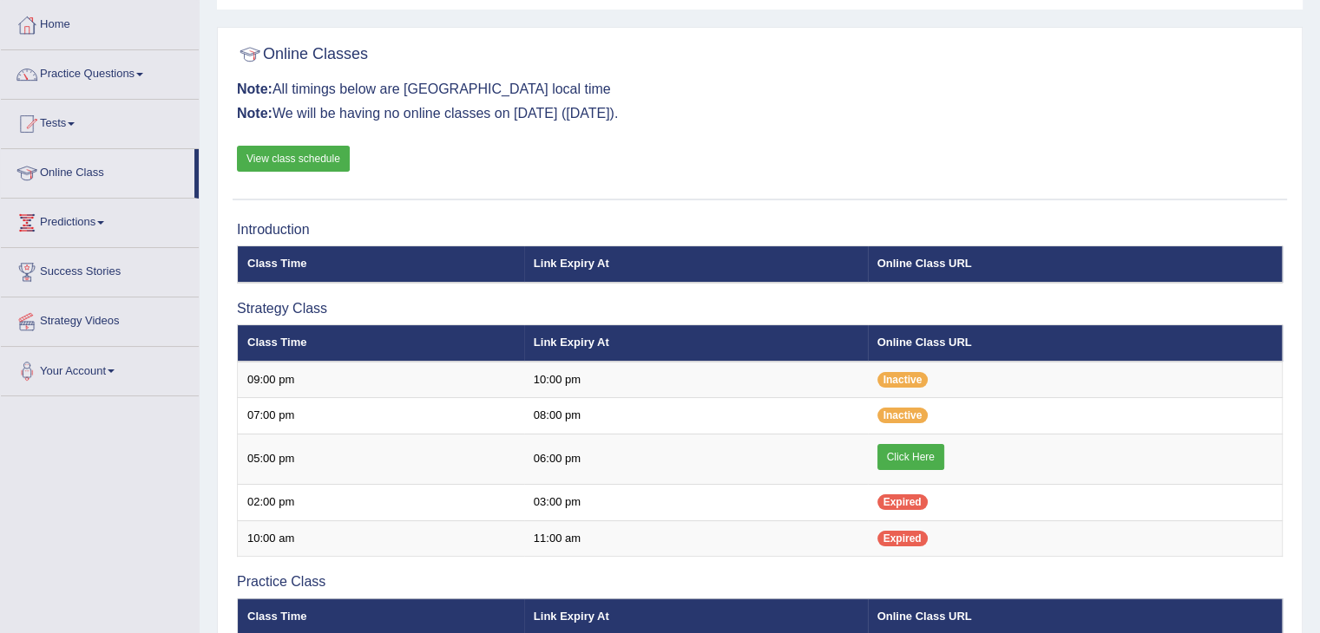
click at [1265, 496] on td "Expired" at bounding box center [1075, 502] width 415 height 36
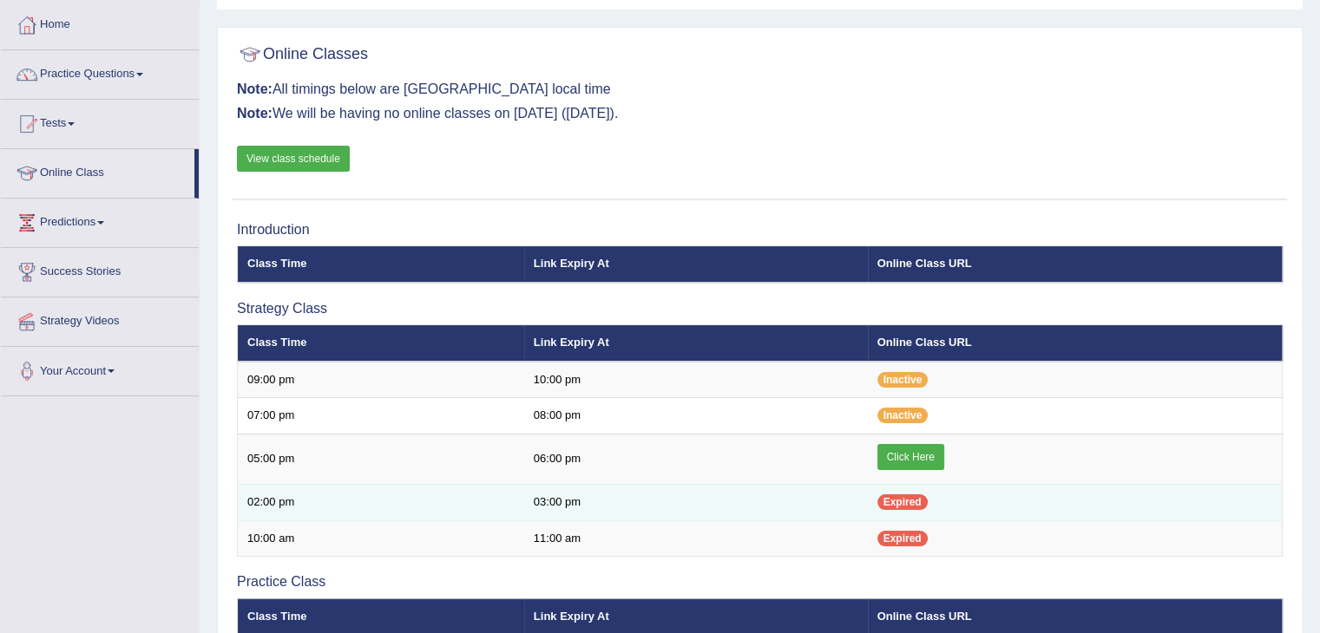
click at [1271, 516] on td "Expired" at bounding box center [1075, 502] width 415 height 36
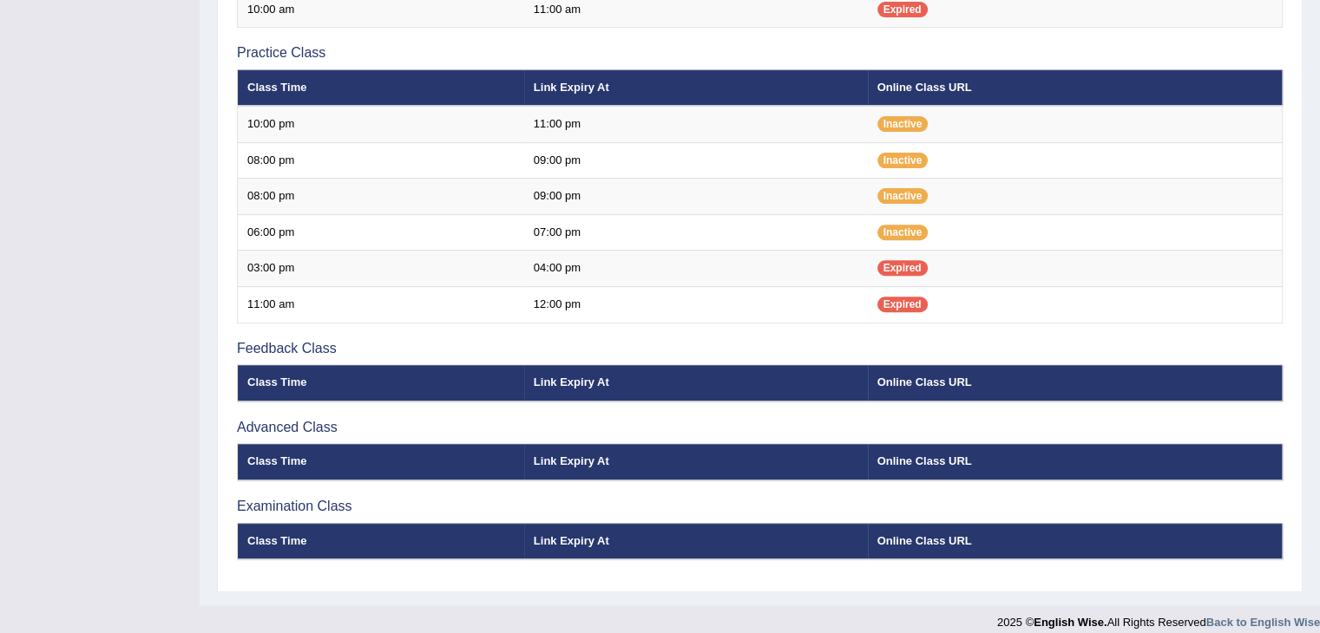
scroll to position [625, 0]
